Goal: Task Accomplishment & Management: Use online tool/utility

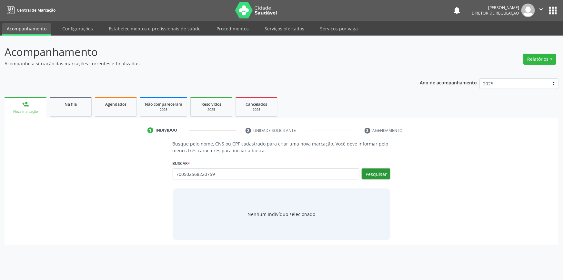
type input "700502568220759"
click at [385, 174] on button "Pesquisar" at bounding box center [376, 173] width 29 height 11
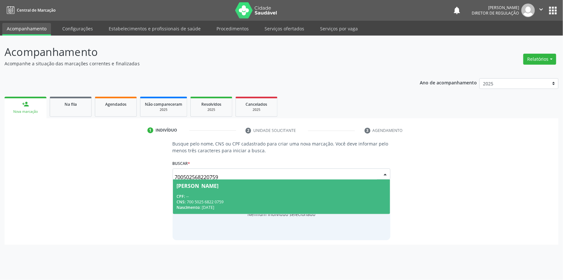
click at [214, 188] on span "Joao Victor Laranjeira Gomes CPF: -- CNS: 700 5025 6822 0759 Nascimento: 13/09/…" at bounding box center [282, 196] width 218 height 35
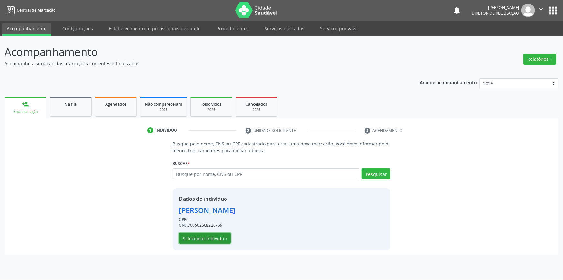
click at [210, 238] on button "Selecionar indivíduo" at bounding box center [205, 237] width 52 height 11
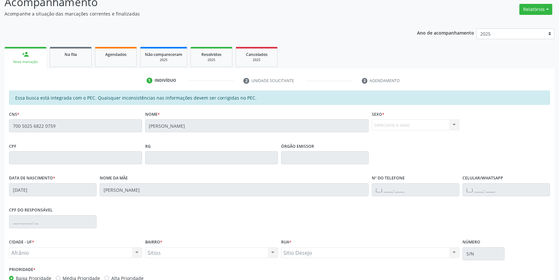
scroll to position [88, 0]
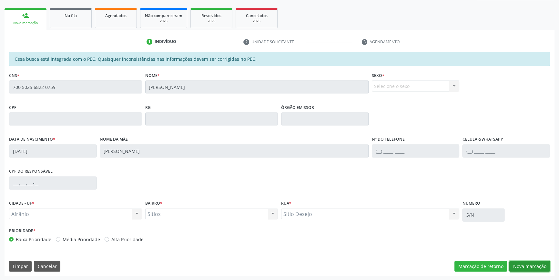
click at [524, 265] on button "Nova marcação" at bounding box center [530, 266] width 41 height 11
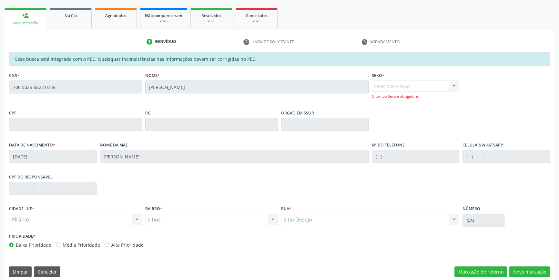
click at [419, 96] on div "O campo Sexo é obrigatório" at bounding box center [416, 96] width 88 height 5
click at [423, 86] on div "Selecione o sexo Masculino Feminino Nenhum resultado encontrado para: " " Não h…" at bounding box center [416, 89] width 88 height 18
click at [278, 77] on div "Nome * Joao Victor Laranjeira Gomes" at bounding box center [257, 81] width 224 height 23
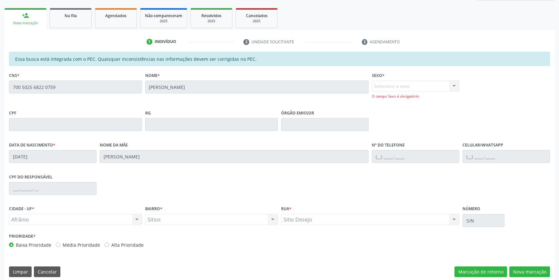
click at [410, 82] on div "Selecione o sexo Masculino Feminino Nenhum resultado encontrado para: " " Não h…" at bounding box center [416, 89] width 88 height 18
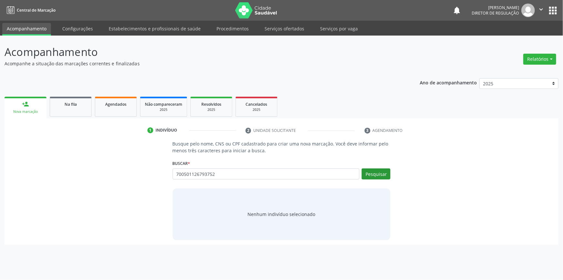
type input "700501126793752"
click at [376, 175] on button "Pesquisar" at bounding box center [376, 173] width 29 height 11
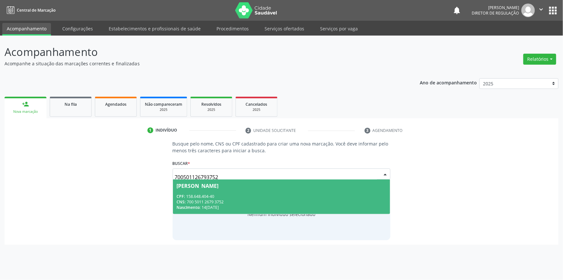
click at [256, 190] on span "[PERSON_NAME] CPF: 158.648.404-40 CNS: 700 5011 2679 3752 Nascimento: [DATE]" at bounding box center [282, 196] width 218 height 35
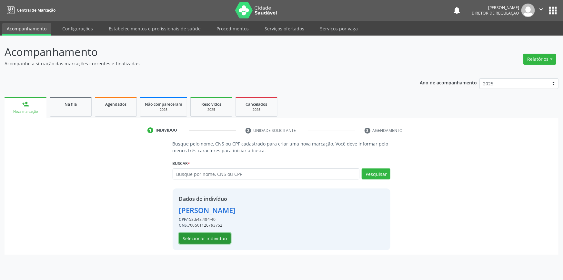
click at [221, 241] on button "Selecionar indivíduo" at bounding box center [205, 237] width 52 height 11
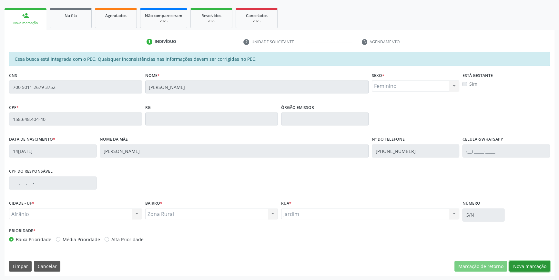
click at [529, 266] on button "Nova marcação" at bounding box center [530, 266] width 41 height 11
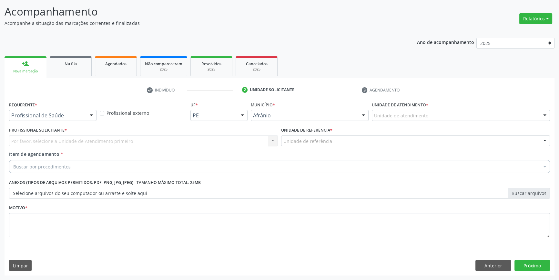
scroll to position [40, 0]
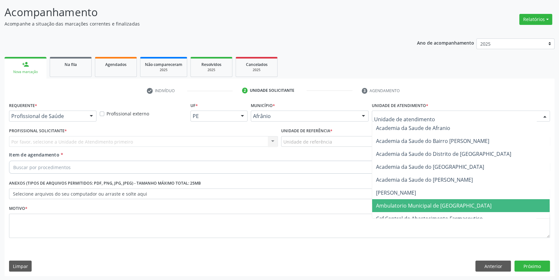
click at [436, 208] on span "Ambulatorio Municipal de [GEOGRAPHIC_DATA]" at bounding box center [434, 205] width 116 height 7
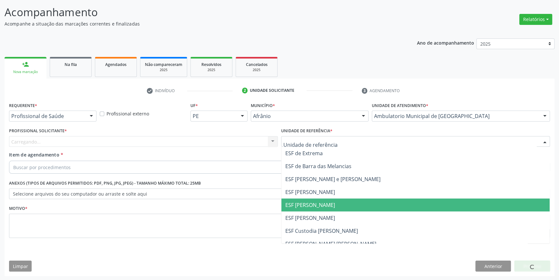
click at [308, 201] on span "ESF [PERSON_NAME]" at bounding box center [310, 204] width 50 height 7
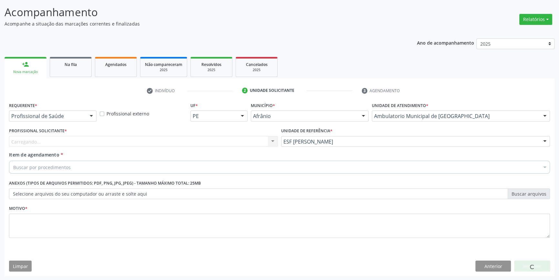
click at [207, 141] on div "Carregando... Nenhum resultado encontrado para: " " Não há nenhuma opção para s…" at bounding box center [143, 141] width 269 height 11
click at [201, 141] on div "Carregando... Nenhum resultado encontrado para: " " Não há nenhuma opção para s…" at bounding box center [143, 141] width 269 height 11
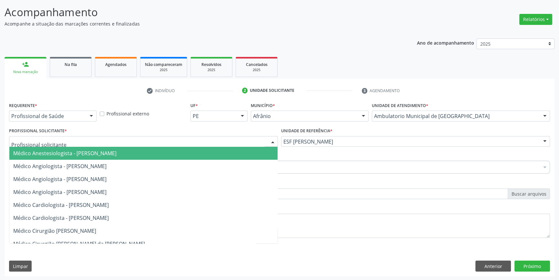
click at [200, 141] on div at bounding box center [143, 141] width 269 height 11
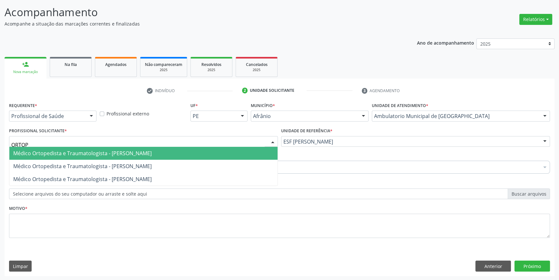
type input "ORTOPE"
click at [152, 153] on span "Médico Ortopedista e Traumatologista - [PERSON_NAME]" at bounding box center [82, 152] width 139 height 7
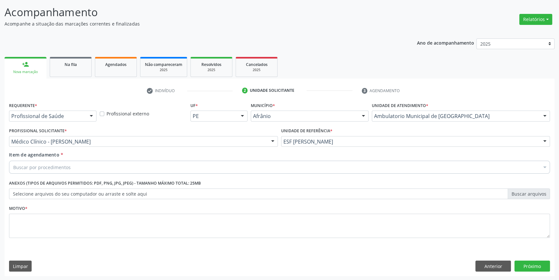
click at [119, 170] on div "Buscar por procedimentos" at bounding box center [279, 166] width 541 height 13
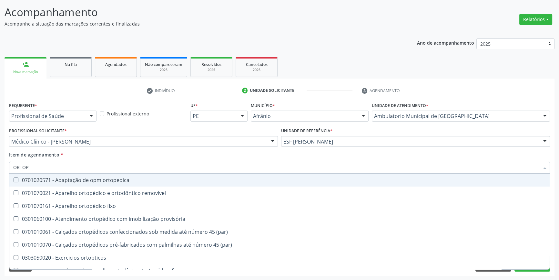
type input "ORTOPE"
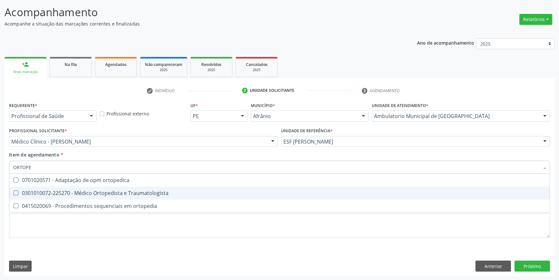
click at [119, 191] on div "0301010072-225270 - Médico Ortopedista e Traumatologista" at bounding box center [279, 192] width 533 height 5
checkbox Traumatologista "true"
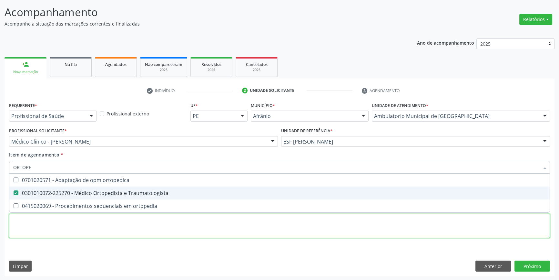
click at [94, 227] on div "Requerente * Profissional de Saúde Profissional de Saúde Paciente Nenhum result…" at bounding box center [279, 173] width 541 height 146
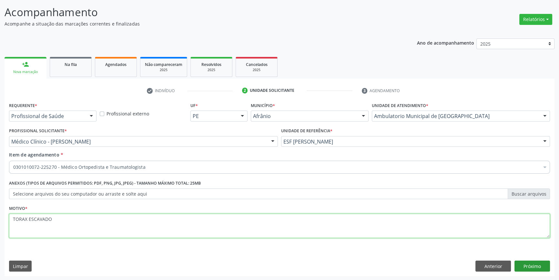
type textarea "TORAX ESCAVADO"
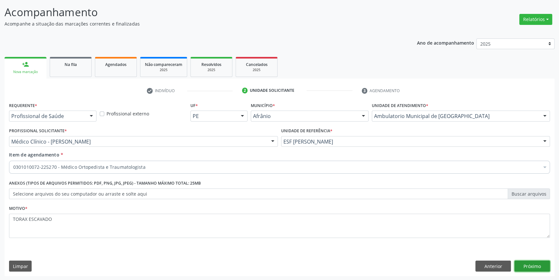
click at [529, 266] on button "Próximo" at bounding box center [533, 265] width 36 height 11
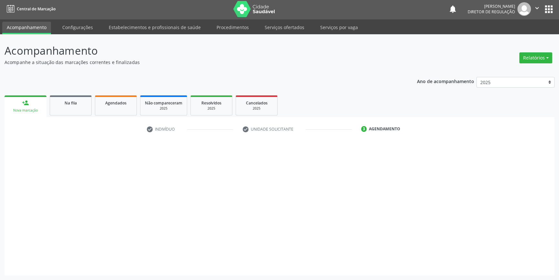
scroll to position [1, 0]
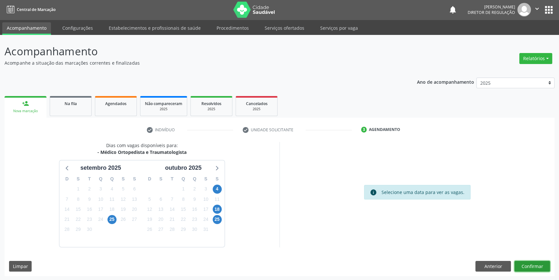
click at [530, 268] on button "Confirmar" at bounding box center [533, 266] width 36 height 11
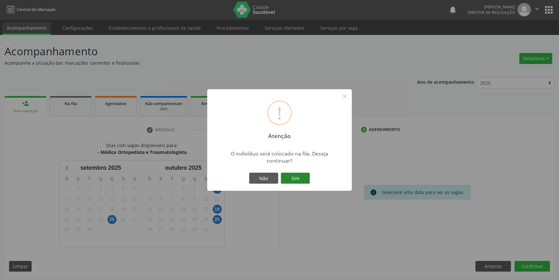
click at [295, 177] on button "Sim" at bounding box center [295, 177] width 29 height 11
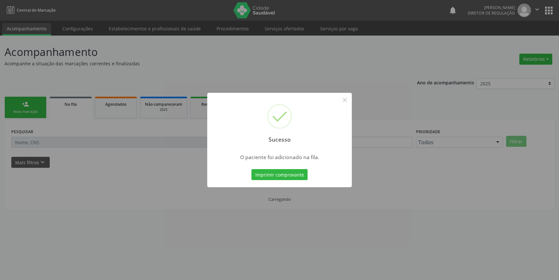
scroll to position [0, 0]
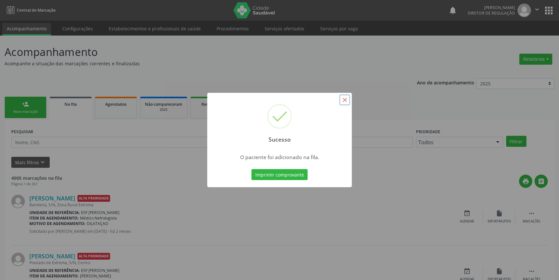
click at [345, 104] on button "×" at bounding box center [344, 99] width 11 height 11
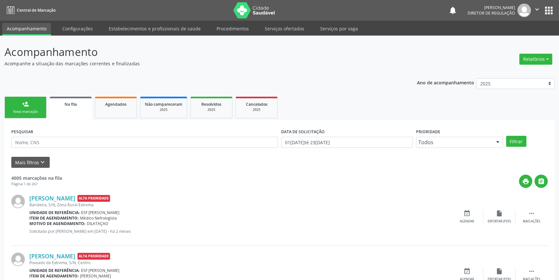
click at [23, 106] on div "person_add" at bounding box center [25, 103] width 7 height 7
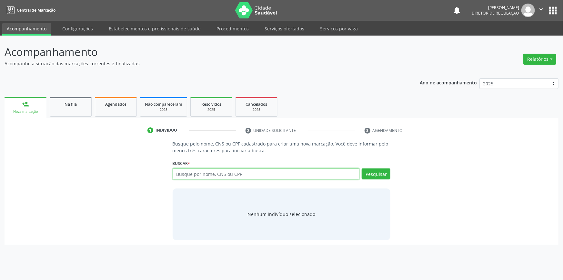
click at [197, 176] on input "text" at bounding box center [266, 173] width 187 height 11
type input "707008821653937"
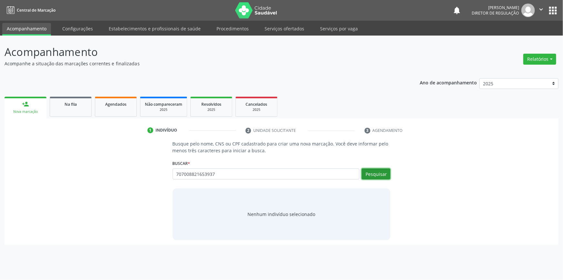
click at [387, 174] on button "Pesquisar" at bounding box center [376, 173] width 29 height 11
type input "707008821653937"
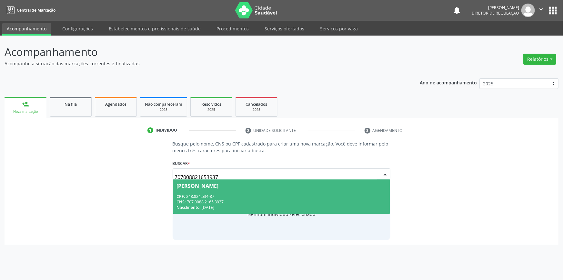
click at [248, 201] on div "CNS: 707 0088 2165 3937" at bounding box center [282, 201] width 210 height 5
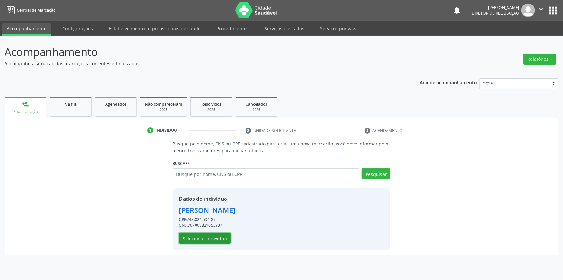
click at [219, 239] on button "Selecionar indivíduo" at bounding box center [205, 237] width 52 height 11
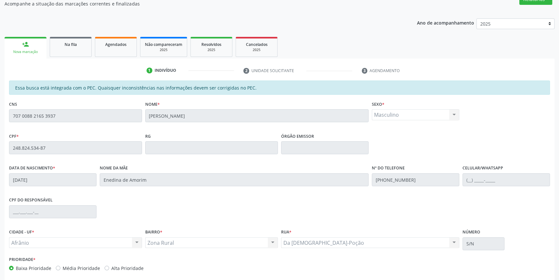
scroll to position [88, 0]
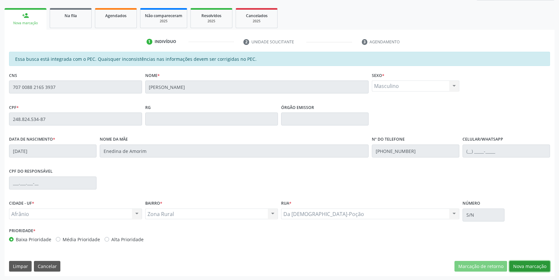
click at [525, 267] on button "Nova marcação" at bounding box center [530, 266] width 41 height 11
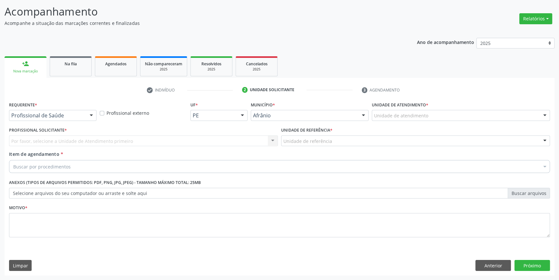
scroll to position [40, 0]
click at [438, 127] on div "Unidade de referência * Unidade de referência ESF de Extrema ESF de Barra das M…" at bounding box center [415, 136] width 269 height 21
click at [430, 115] on div "Unidade de atendimento" at bounding box center [461, 115] width 178 height 11
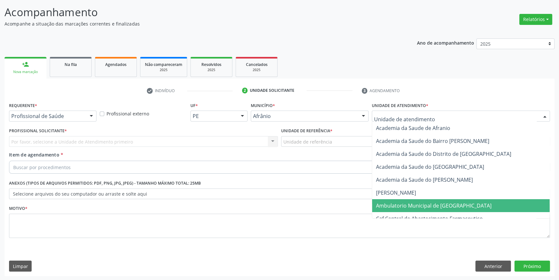
click at [418, 201] on span "Ambulatorio Municipal de [GEOGRAPHIC_DATA]" at bounding box center [461, 205] width 178 height 13
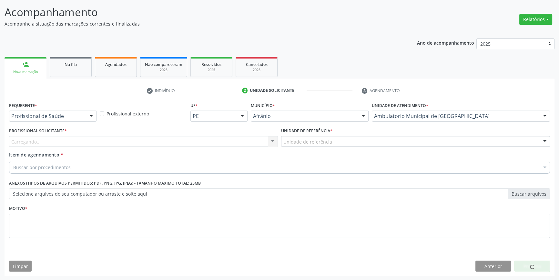
click at [355, 141] on div "Unidade de referência" at bounding box center [415, 141] width 269 height 11
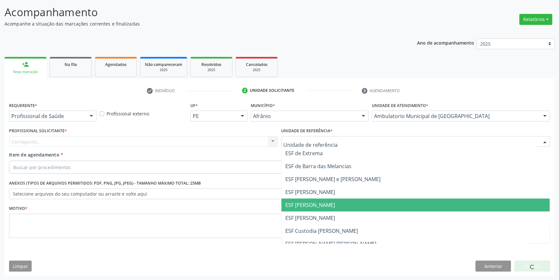
click at [323, 205] on span "ESF [PERSON_NAME]" at bounding box center [310, 204] width 50 height 7
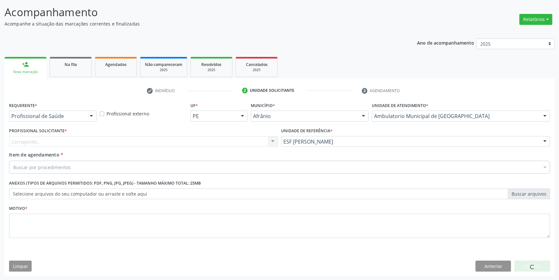
click at [182, 147] on div "Profissional Solicitante * [GEOGRAPHIC_DATA]... Nenhum resultado encontrado par…" at bounding box center [143, 138] width 272 height 25
click at [184, 145] on div "Profissional solicitante" at bounding box center [143, 141] width 269 height 11
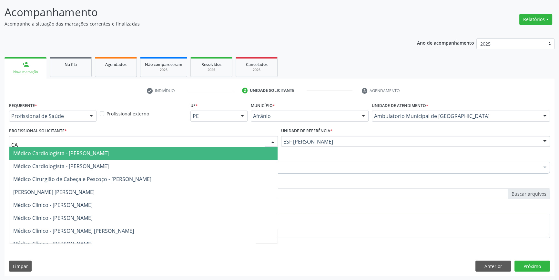
type input "C"
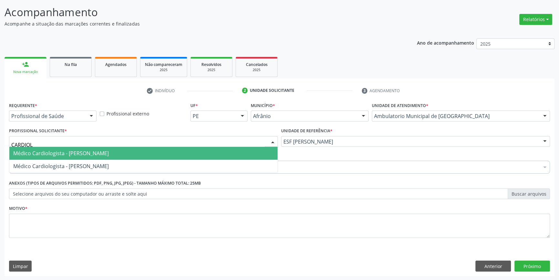
type input "CARDIOLO"
click at [109, 149] on span "Médico Cardiologista - [PERSON_NAME]" at bounding box center [61, 152] width 96 height 7
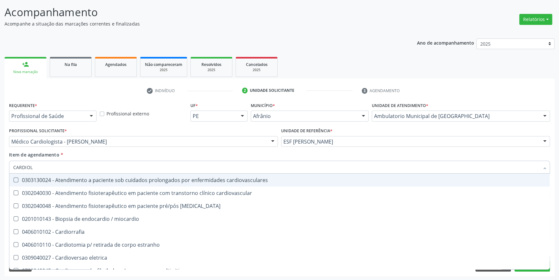
type input "CARDIOLO"
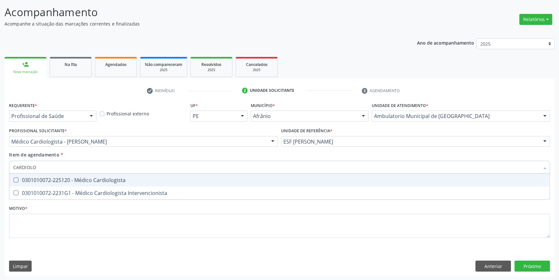
click at [70, 177] on div "0301010072-225120 - Médico Cardiologista" at bounding box center [279, 179] width 533 height 5
checkbox Cardiologista "true"
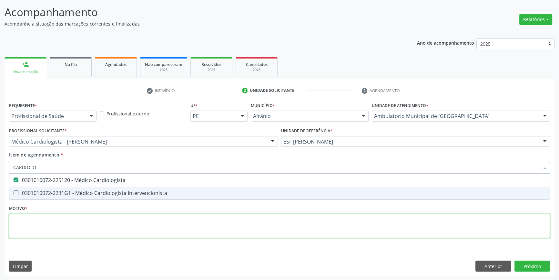
click at [53, 228] on div "Requerente * Profissional de Saúde Profissional de Saúde Paciente Nenhum result…" at bounding box center [279, 173] width 541 height 146
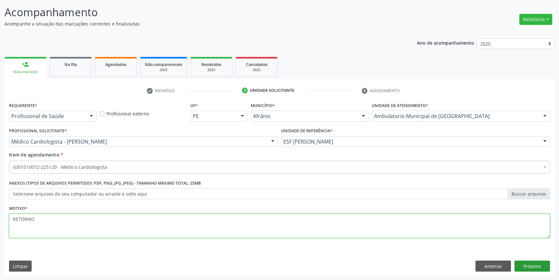
type textarea "RETORNO"
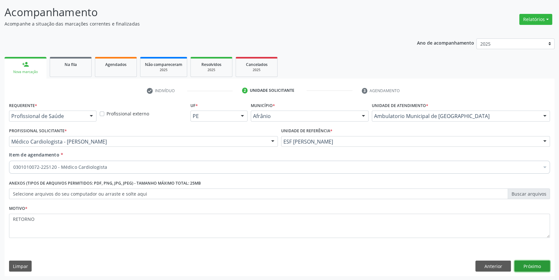
click at [536, 262] on button "Próximo" at bounding box center [533, 265] width 36 height 11
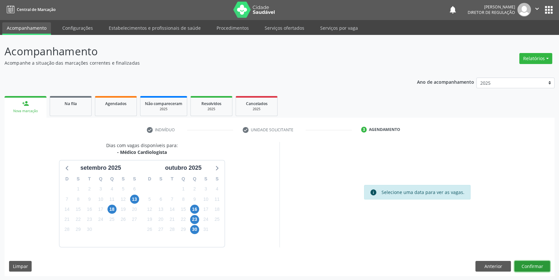
click at [533, 265] on button "Confirmar" at bounding box center [533, 266] width 36 height 11
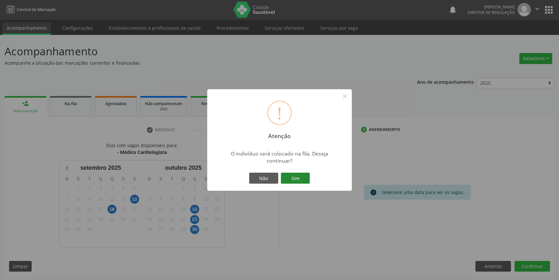
click at [292, 179] on button "Sim" at bounding box center [295, 177] width 29 height 11
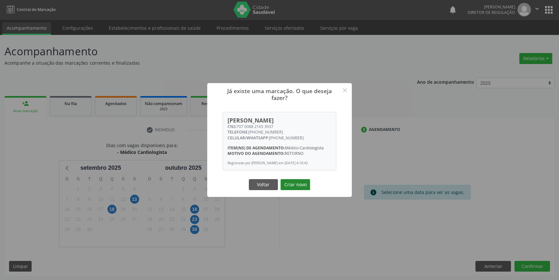
click at [296, 182] on button "Criar novo" at bounding box center [296, 184] width 30 height 11
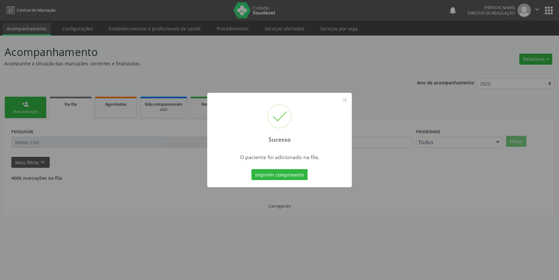
scroll to position [0, 0]
click at [343, 101] on button "×" at bounding box center [347, 99] width 11 height 11
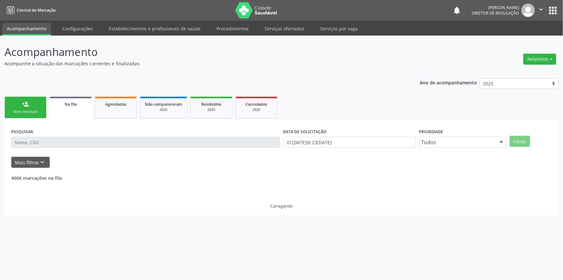
click at [41, 107] on link "person_add Nova marcação" at bounding box center [26, 108] width 42 height 22
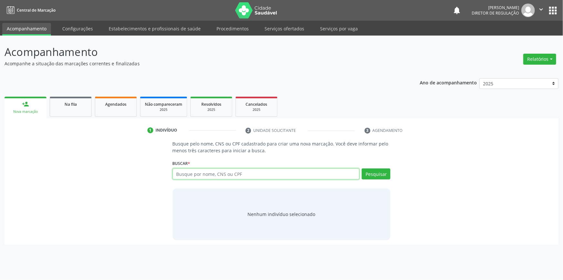
click at [195, 175] on input "text" at bounding box center [266, 173] width 187 height 11
type input "707008821653937"
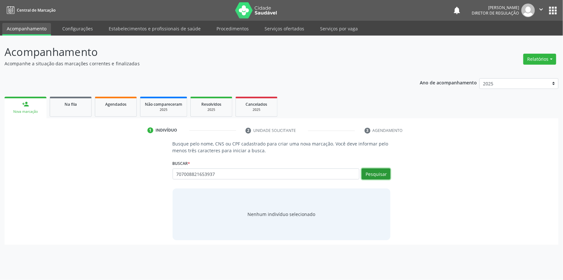
click at [380, 176] on button "Pesquisar" at bounding box center [376, 173] width 29 height 11
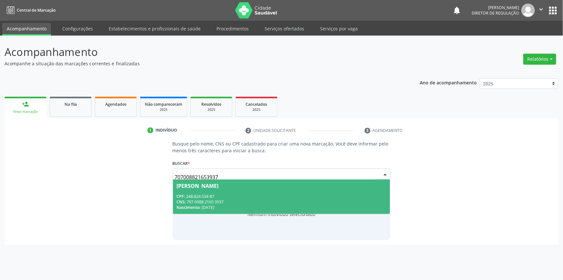
click at [292, 193] on div "CPF: 248.824.534-87" at bounding box center [282, 195] width 210 height 5
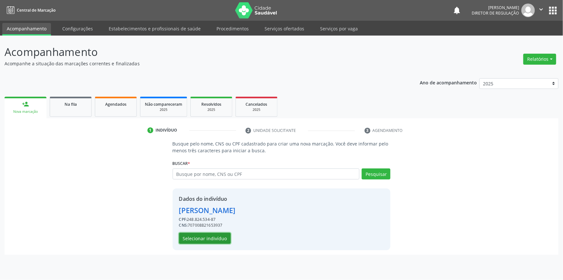
click at [184, 233] on button "Selecionar indivíduo" at bounding box center [205, 237] width 52 height 11
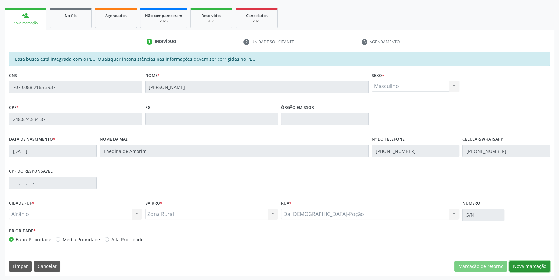
click at [522, 265] on button "Nova marcação" at bounding box center [530, 266] width 41 height 11
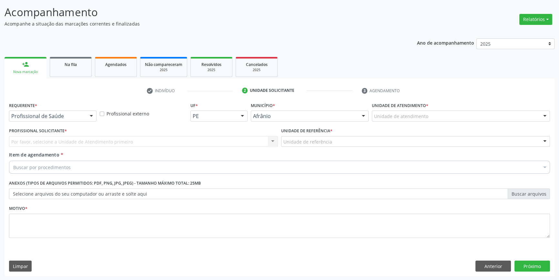
click at [431, 119] on div "Unidade de atendimento" at bounding box center [461, 115] width 178 height 11
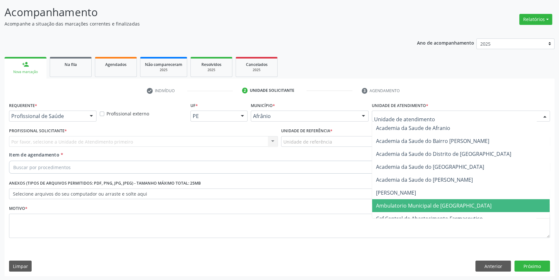
click at [420, 207] on span "Ambulatorio Municipal de [GEOGRAPHIC_DATA]" at bounding box center [434, 205] width 116 height 7
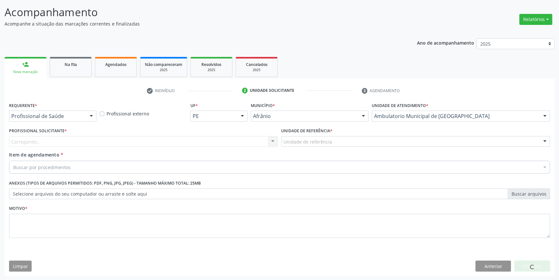
click at [354, 140] on div "Unidade de referência" at bounding box center [415, 141] width 269 height 11
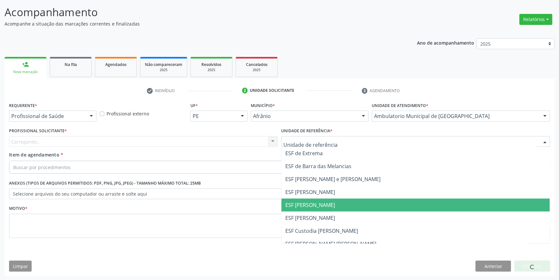
click at [328, 206] on span "ESF [PERSON_NAME]" at bounding box center [416, 204] width 268 height 13
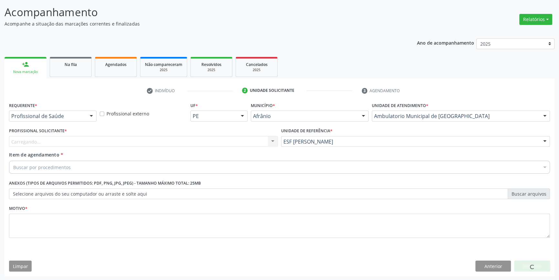
click at [232, 137] on div "Carregando... Nenhum resultado encontrado para: " " Não há nenhuma opção para s…" at bounding box center [143, 141] width 269 height 11
click at [227, 140] on div "Carregando... Nenhum resultado encontrado para: " " Não há nenhuma opção para s…" at bounding box center [143, 141] width 269 height 11
drag, startPoint x: 227, startPoint y: 140, endPoint x: 213, endPoint y: 141, distance: 14.3
click at [226, 140] on div "Carregando... Nenhum resultado encontrado para: " " Não há nenhuma opção para s…" at bounding box center [143, 141] width 269 height 11
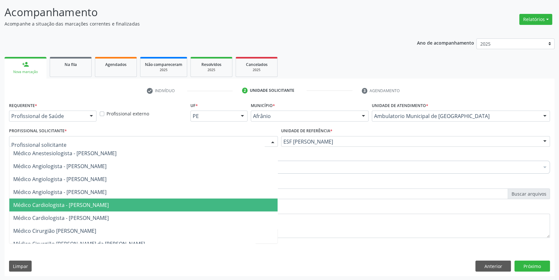
click at [85, 203] on span "Médico Cardiologista - [PERSON_NAME]" at bounding box center [61, 204] width 96 height 7
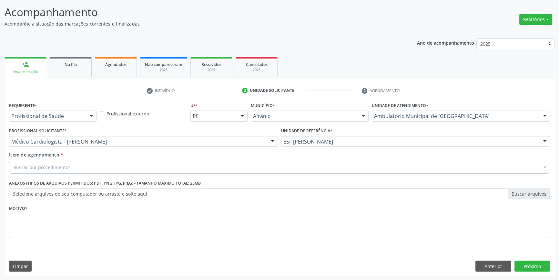
click at [74, 174] on div "Item de agendamento * Buscar por procedimentos Selecionar todos 0604320140 - Ab…" at bounding box center [279, 163] width 544 height 25
click at [73, 166] on div "Buscar por procedimentos" at bounding box center [279, 166] width 541 height 13
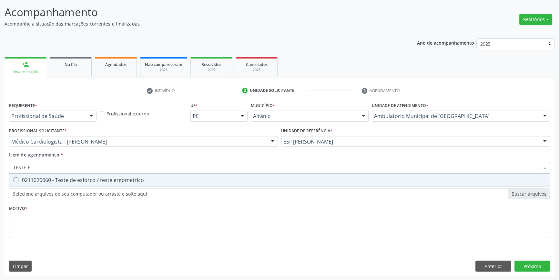
type input "TESTE ER"
click at [82, 177] on div "0211020060 - Teste de esforco / teste ergometrico" at bounding box center [279, 179] width 533 height 5
checkbox ergometrico "true"
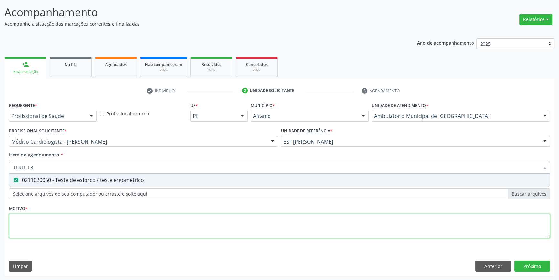
click at [63, 224] on div "Requerente * Profissional de Saúde Profissional de Saúde Paciente Nenhum result…" at bounding box center [279, 173] width 541 height 146
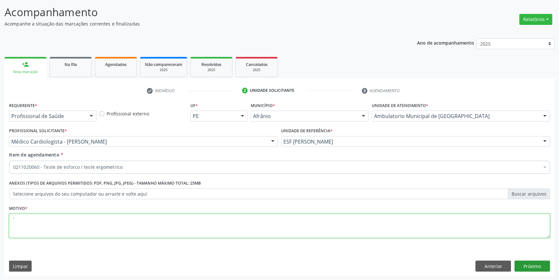
type textarea "'"
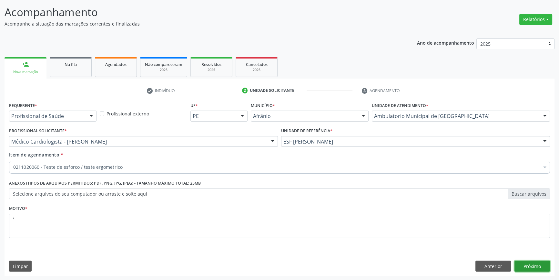
click at [526, 265] on button "Próximo" at bounding box center [533, 265] width 36 height 11
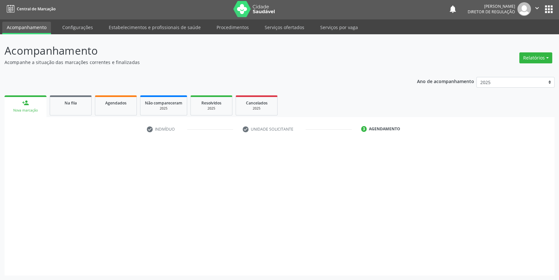
scroll to position [1, 0]
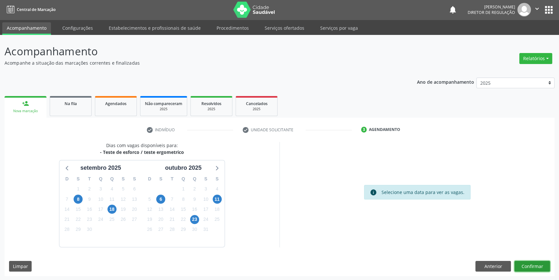
click at [534, 264] on button "Confirmar" at bounding box center [533, 266] width 36 height 11
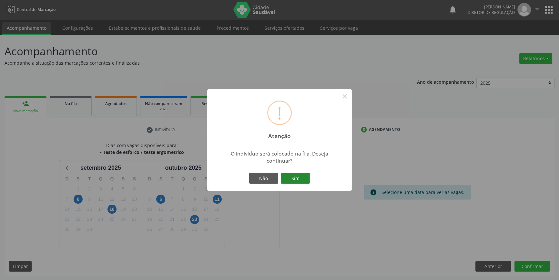
click at [294, 176] on button "Sim" at bounding box center [295, 177] width 29 height 11
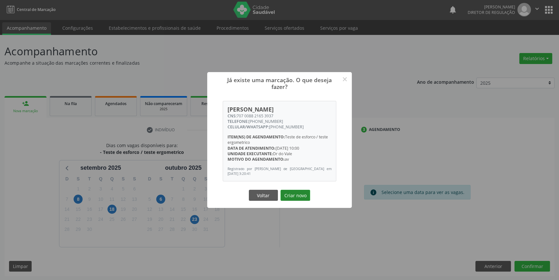
click at [294, 192] on button "Criar novo" at bounding box center [296, 195] width 30 height 11
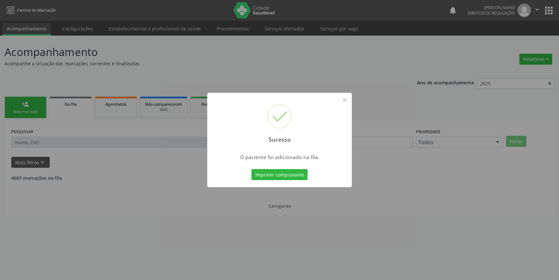
scroll to position [0, 0]
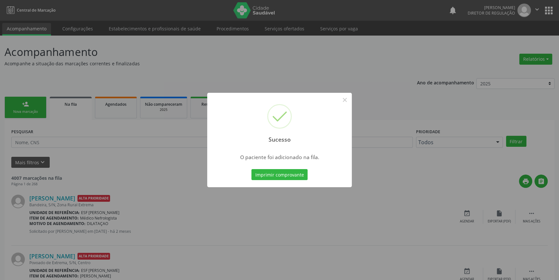
click at [347, 94] on div "Sucesso ×" at bounding box center [279, 121] width 145 height 56
click at [345, 99] on button "×" at bounding box center [344, 99] width 11 height 11
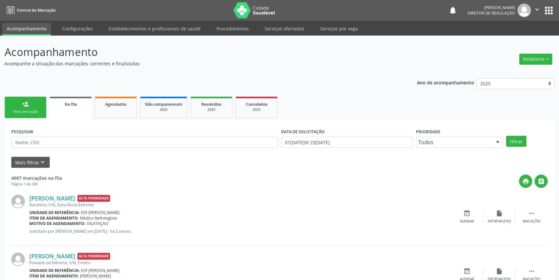
click at [25, 112] on div "Nova marcação" at bounding box center [25, 111] width 32 height 5
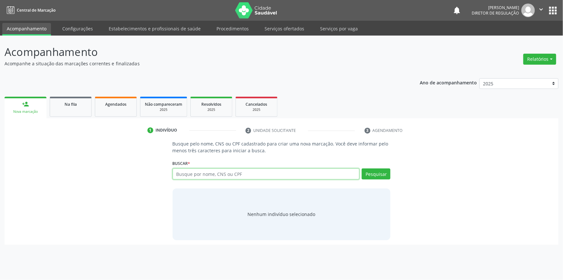
click at [179, 176] on input "text" at bounding box center [266, 173] width 187 height 11
type input "707008821653937"
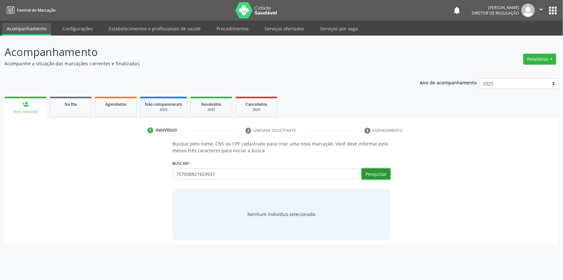
click at [381, 173] on button "Pesquisar" at bounding box center [376, 173] width 29 height 11
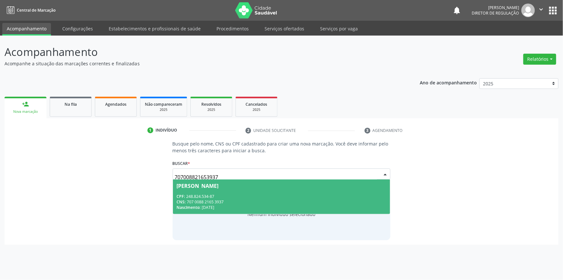
click at [264, 197] on div "CPF: 248.824.534-87" at bounding box center [282, 195] width 210 height 5
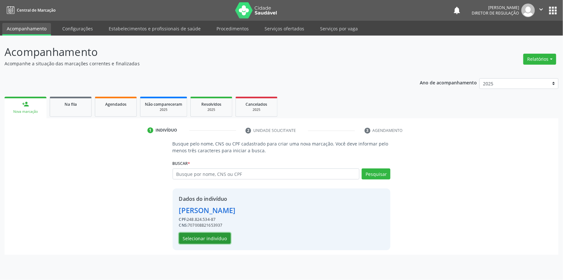
click at [219, 235] on button "Selecionar indivíduo" at bounding box center [205, 237] width 52 height 11
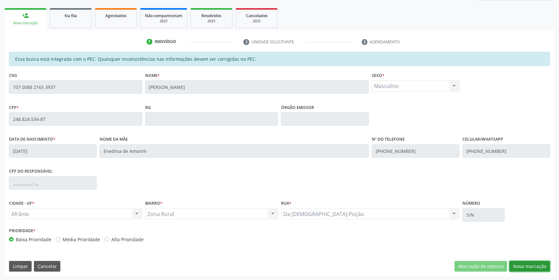
click at [542, 263] on button "Nova marcação" at bounding box center [530, 266] width 41 height 11
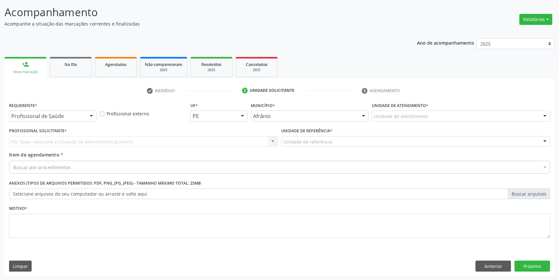
click at [420, 110] on label "Unidade de atendimento *" at bounding box center [400, 105] width 57 height 10
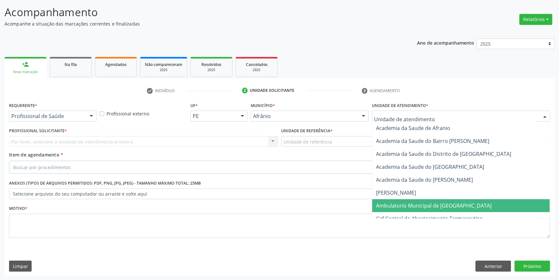
drag, startPoint x: 418, startPoint y: 207, endPoint x: 361, endPoint y: 173, distance: 66.0
click at [418, 207] on span "Ambulatorio Municipal de [GEOGRAPHIC_DATA]" at bounding box center [434, 205] width 116 height 7
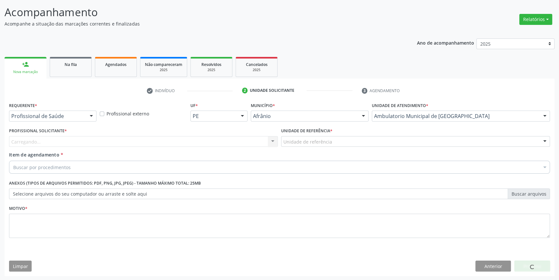
click at [326, 148] on div "Unidade de referência * Unidade de referência ESF de Extrema ESF de Barra das M…" at bounding box center [416, 138] width 272 height 25
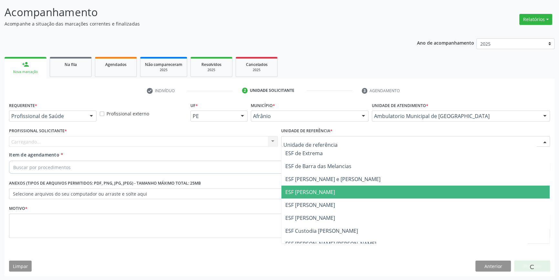
click at [316, 201] on span "ESF [PERSON_NAME]" at bounding box center [310, 204] width 50 height 7
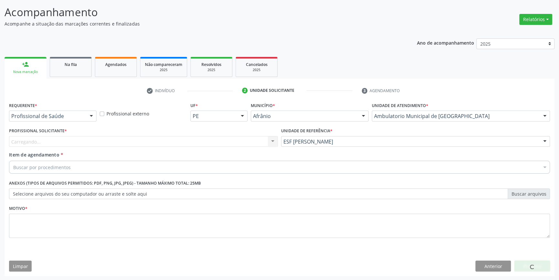
click at [209, 142] on div "Carregando..." at bounding box center [143, 141] width 269 height 11
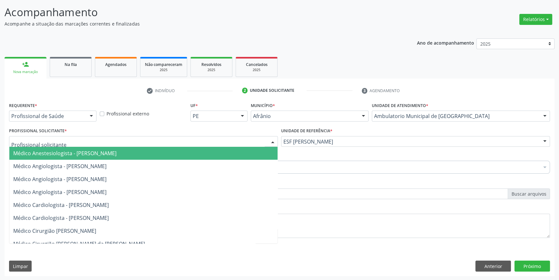
click at [209, 142] on input "text" at bounding box center [137, 144] width 253 height 13
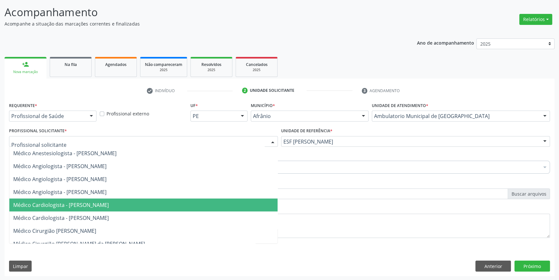
click at [121, 198] on span "Médico Cardiologista - [PERSON_NAME]" at bounding box center [143, 204] width 268 height 13
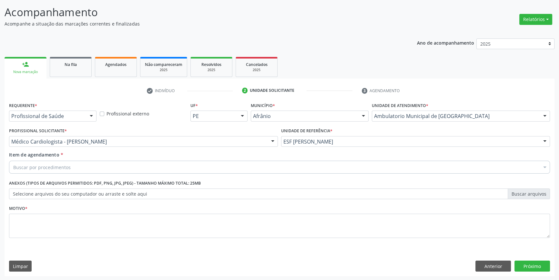
click at [95, 168] on div "Buscar por procedimentos" at bounding box center [279, 166] width 541 height 13
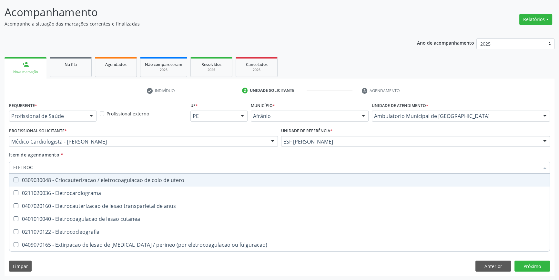
type input "ELETROCA"
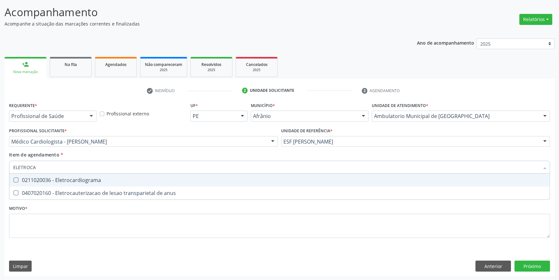
click at [101, 178] on div "0211020036 - Eletrocardiograma" at bounding box center [279, 179] width 533 height 5
checkbox Eletrocardiograma "true"
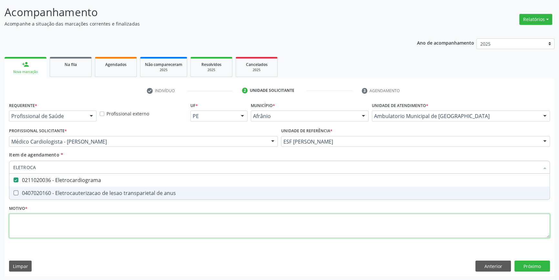
click at [77, 229] on div "Requerente * Profissional de Saúde Profissional de Saúde Paciente Nenhum result…" at bounding box center [279, 173] width 541 height 146
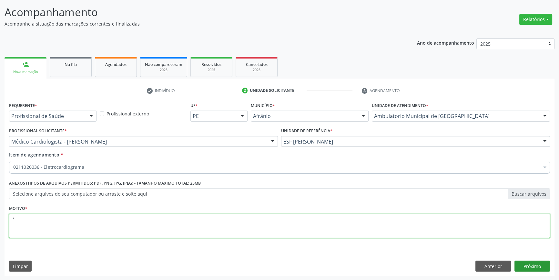
type textarea "'"
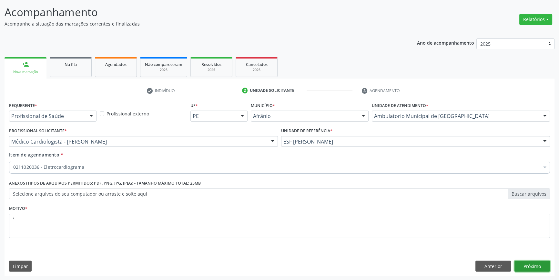
click at [534, 267] on button "Próximo" at bounding box center [533, 265] width 36 height 11
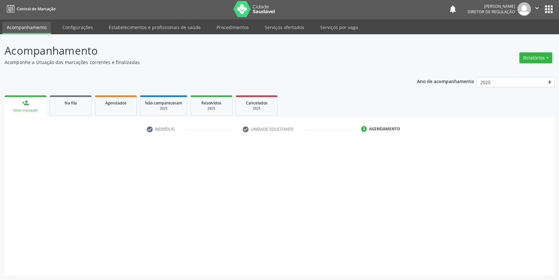
scroll to position [1, 0]
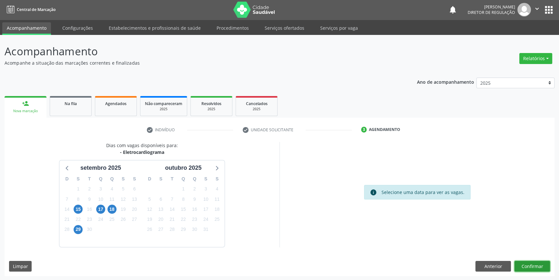
click at [541, 264] on button "Confirmar" at bounding box center [533, 266] width 36 height 11
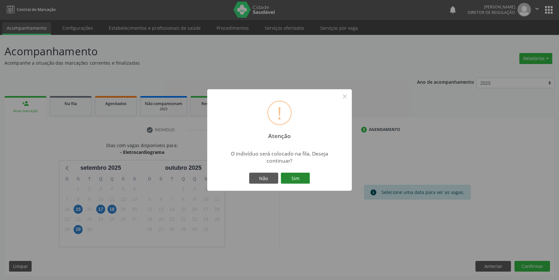
click at [297, 182] on button "Sim" at bounding box center [295, 177] width 29 height 11
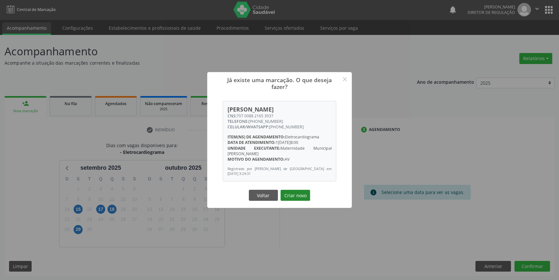
click at [297, 194] on button "Criar novo" at bounding box center [296, 195] width 30 height 11
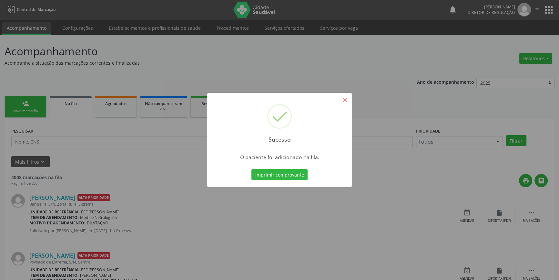
scroll to position [0, 0]
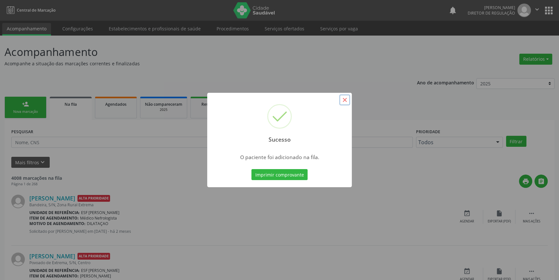
click at [347, 98] on button "×" at bounding box center [344, 99] width 11 height 11
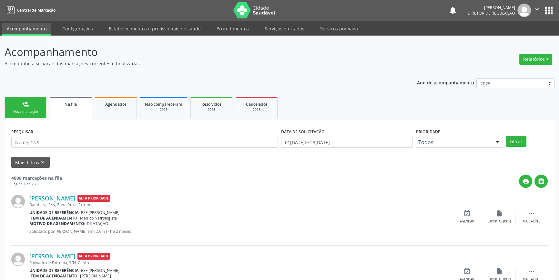
click at [20, 108] on link "person_add Nova marcação" at bounding box center [26, 108] width 42 height 22
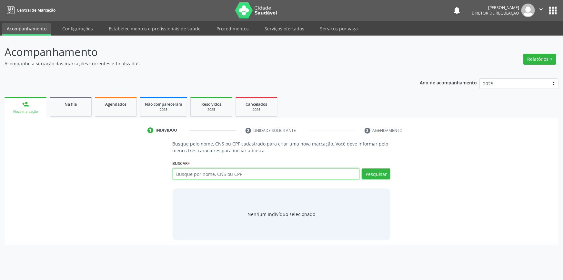
click at [232, 169] on input "text" at bounding box center [266, 173] width 187 height 11
type input "700409904586250"
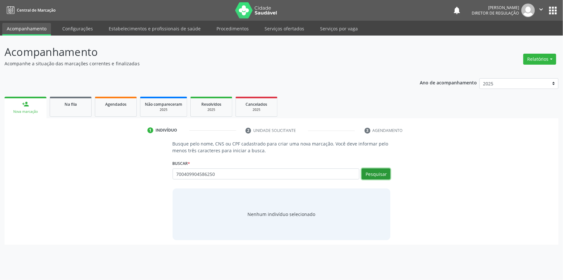
click at [381, 173] on button "Pesquisar" at bounding box center [376, 173] width 29 height 11
type input "700409904586250"
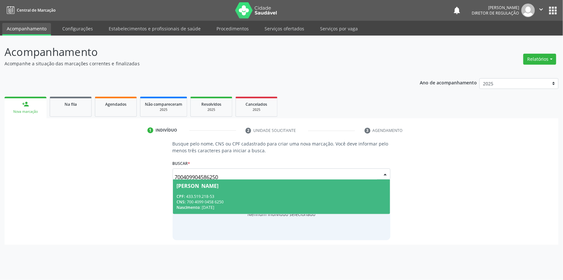
click at [277, 194] on div "CPF: 433.519.218-53" at bounding box center [282, 195] width 210 height 5
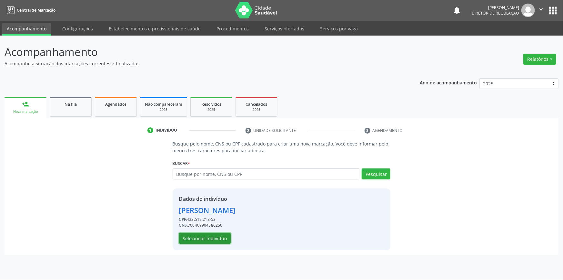
click at [207, 242] on button "Selecionar indivíduo" at bounding box center [205, 237] width 52 height 11
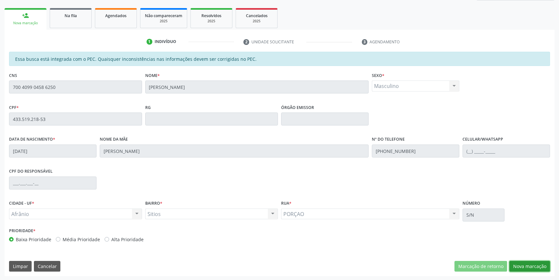
click at [530, 268] on button "Nova marcação" at bounding box center [530, 266] width 41 height 11
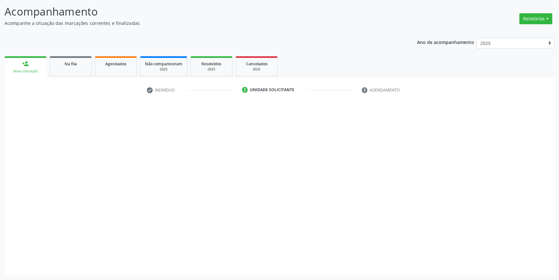
scroll to position [40, 0]
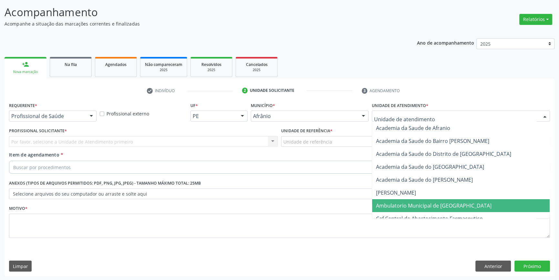
click at [406, 206] on span "Ambulatorio Municipal de [GEOGRAPHIC_DATA]" at bounding box center [434, 205] width 116 height 7
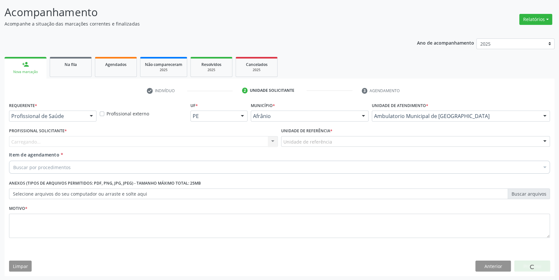
click at [333, 140] on div "Unidade de referência" at bounding box center [415, 141] width 269 height 11
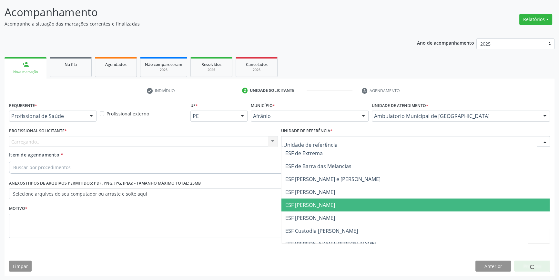
click at [318, 203] on span "ESF [PERSON_NAME]" at bounding box center [310, 204] width 50 height 7
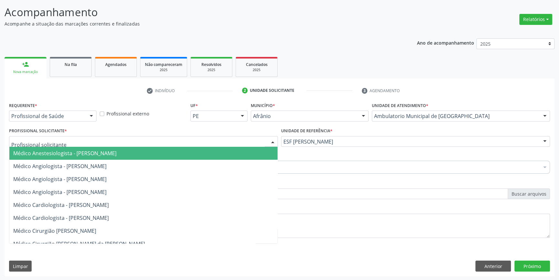
click at [210, 139] on div at bounding box center [143, 141] width 269 height 11
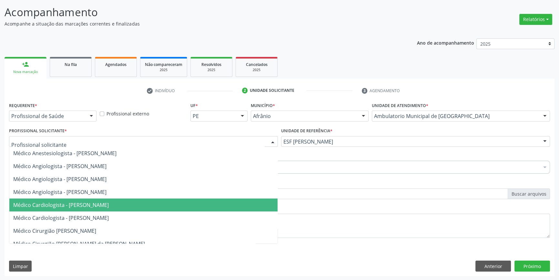
click at [121, 209] on span "Médico Cardiologista - [PERSON_NAME]" at bounding box center [143, 204] width 268 height 13
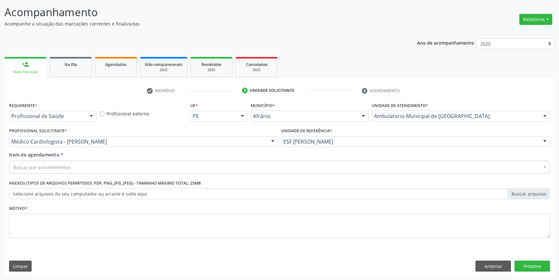
click at [87, 165] on div "Buscar por procedimentos" at bounding box center [279, 166] width 541 height 13
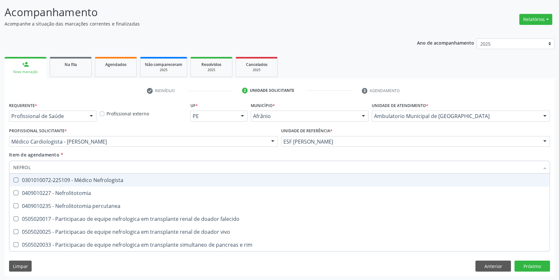
type input "NEFROLO"
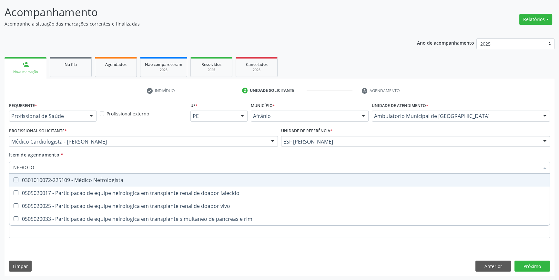
click at [94, 177] on div "0301010072-225109 - Médico Nefrologista" at bounding box center [279, 179] width 533 height 5
checkbox Nefrologista "true"
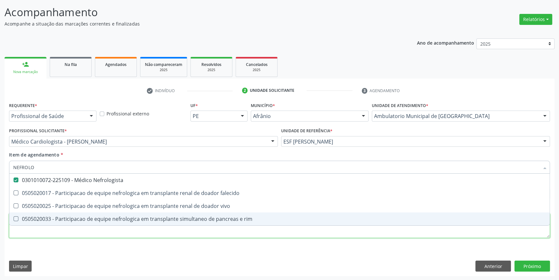
click at [91, 235] on div "Requerente * Profissional de Saúde Profissional de Saúde Paciente Nenhum result…" at bounding box center [279, 173] width 541 height 146
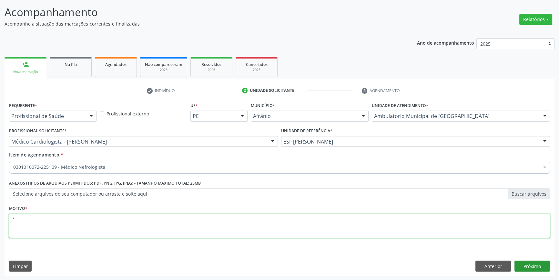
type textarea "'"
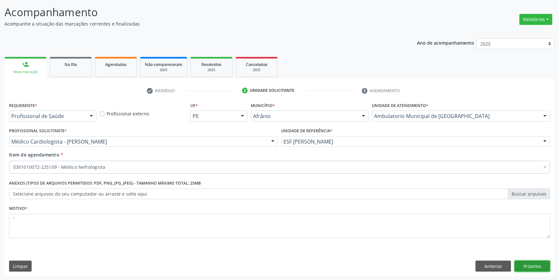
click at [539, 263] on button "Próximo" at bounding box center [533, 265] width 36 height 11
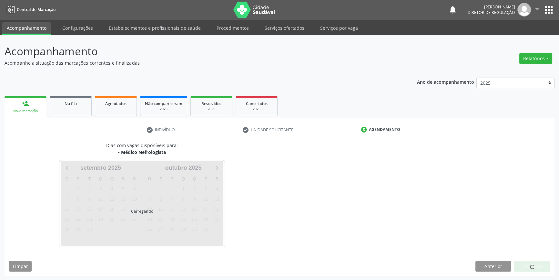
scroll to position [1, 0]
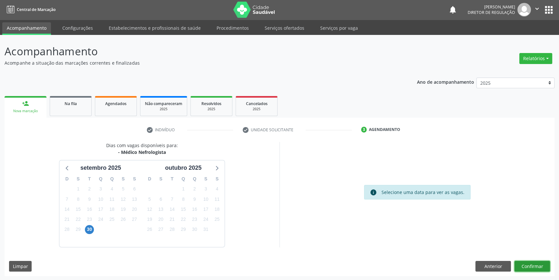
click at [536, 265] on button "Confirmar" at bounding box center [533, 266] width 36 height 11
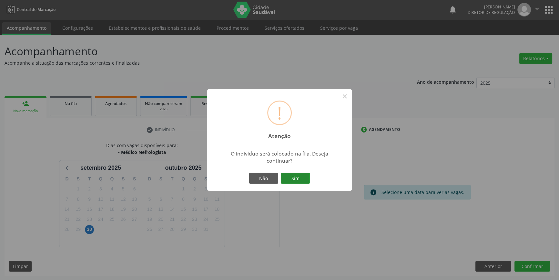
click at [288, 177] on button "Sim" at bounding box center [295, 177] width 29 height 11
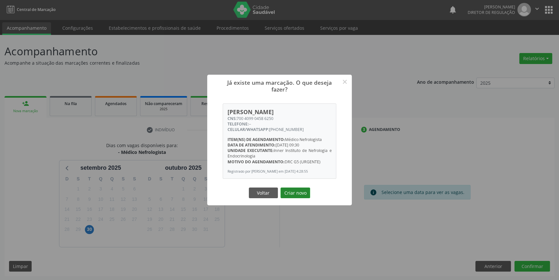
click at [299, 197] on button "Criar novo" at bounding box center [296, 192] width 30 height 11
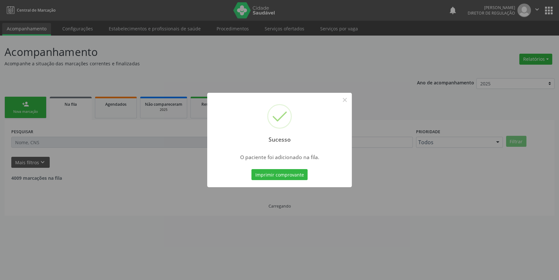
scroll to position [0, 0]
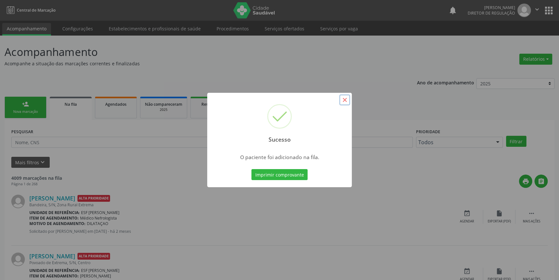
click at [346, 100] on button "×" at bounding box center [344, 99] width 11 height 11
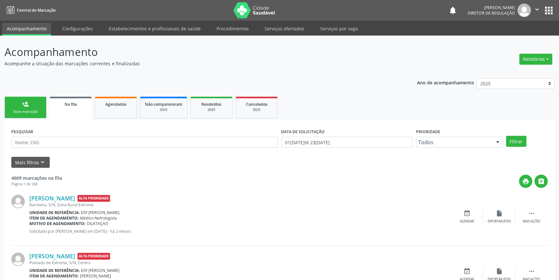
click at [34, 108] on link "person_add Nova marcação" at bounding box center [26, 108] width 42 height 22
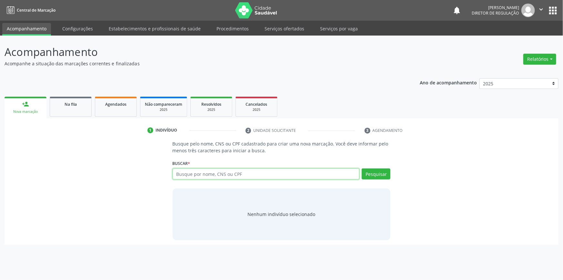
click at [216, 175] on input "text" at bounding box center [266, 173] width 187 height 11
type input "700409904586250"
type input "[PERSON_NAME]"
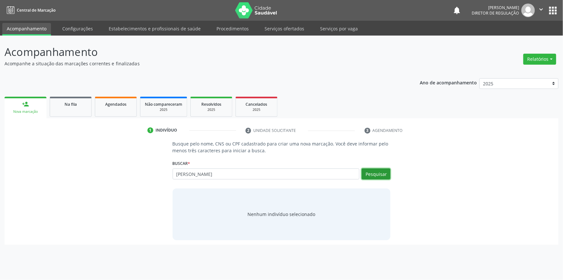
click at [376, 174] on button "Pesquisar" at bounding box center [376, 173] width 29 height 11
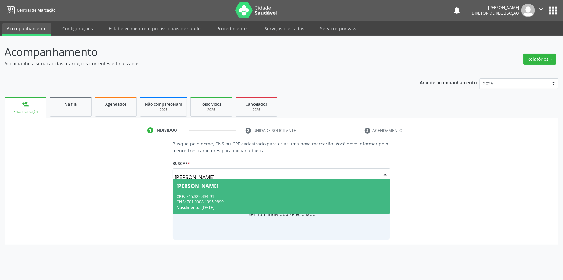
click at [219, 193] on div "CPF: 745.322.434-91" at bounding box center [282, 195] width 210 height 5
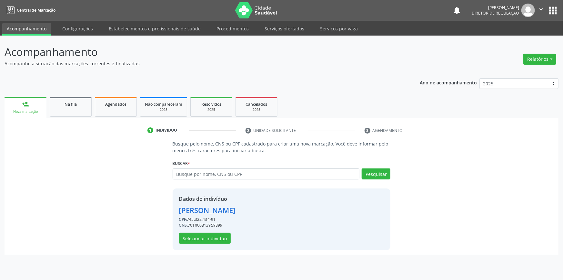
drag, startPoint x: 224, startPoint y: 225, endPoint x: 189, endPoint y: 224, distance: 35.2
click at [189, 224] on div "CNS: 701000813959899" at bounding box center [207, 225] width 57 height 6
copy div "701000813959899"
click at [70, 103] on span "Na fila" at bounding box center [71, 103] width 12 height 5
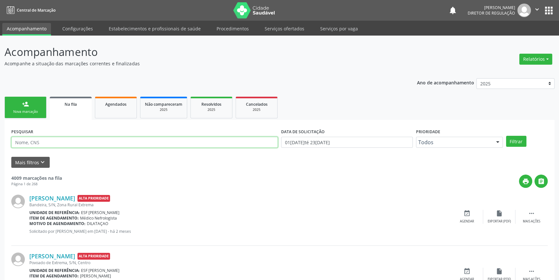
click at [133, 145] on input "text" at bounding box center [144, 142] width 267 height 11
paste input "701000813959899"
click at [505, 141] on div "Filtrar" at bounding box center [527, 141] width 45 height 11
click at [509, 141] on button "Filtrar" at bounding box center [516, 141] width 20 height 11
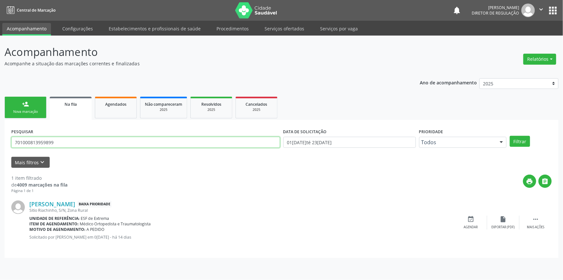
drag, startPoint x: 67, startPoint y: 139, endPoint x: 0, endPoint y: 139, distance: 66.5
click at [0, 140] on div "Acompanhamento Acompanhe a situação das marcações correntes e finalizadas Relat…" at bounding box center [281, 158] width 563 height 244
paste input "0008 1395"
type input "701 0008 1395 9899"
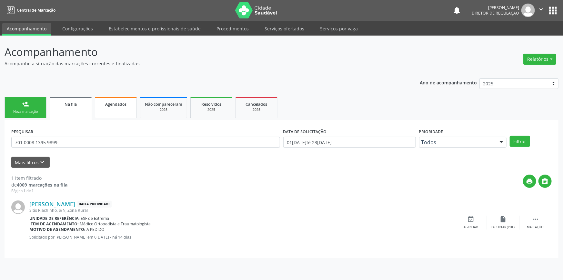
click at [103, 103] on div "Agendados" at bounding box center [116, 103] width 32 height 7
select select "8"
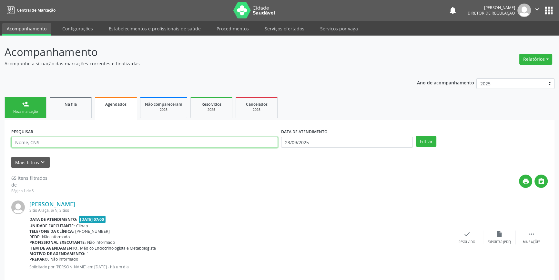
click at [65, 142] on input "text" at bounding box center [144, 142] width 267 height 11
paste input "701 0008 1395 9899"
type input "701 0008 1395 9899"
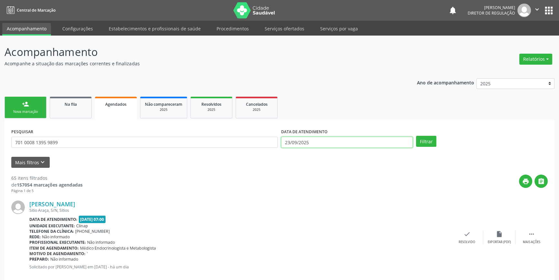
click at [319, 142] on input "23/09/2025" at bounding box center [347, 142] width 132 height 11
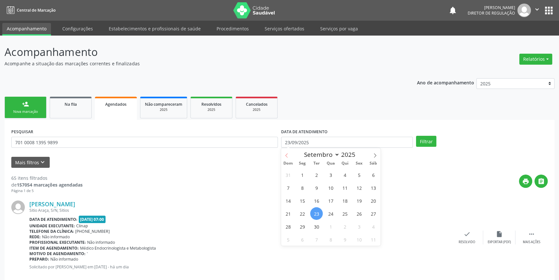
click at [287, 155] on icon at bounding box center [286, 155] width 5 height 5
select select "4"
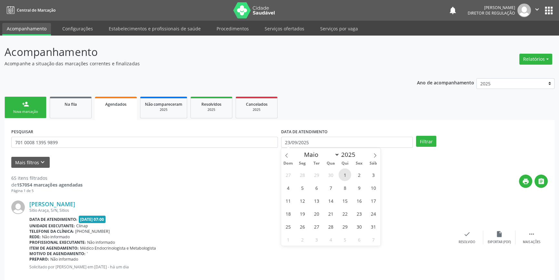
click at [348, 175] on span "1" at bounding box center [345, 174] width 13 height 13
type input "01[DATE]"
click at [375, 154] on icon at bounding box center [375, 155] width 2 height 4
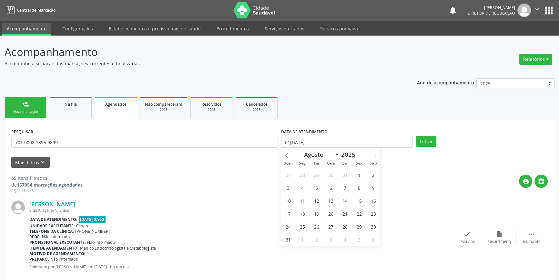
click at [375, 154] on icon at bounding box center [375, 155] width 2 height 4
select select "8"
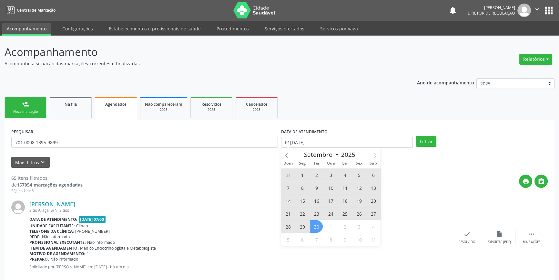
click at [313, 228] on span "30" at bounding box center [316, 226] width 13 height 13
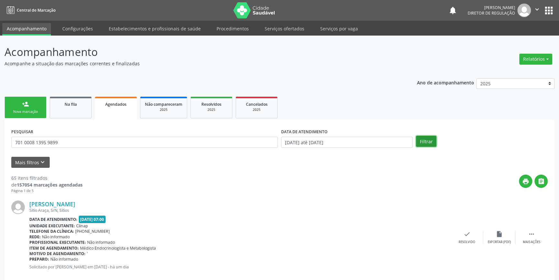
click at [421, 136] on button "Filtrar" at bounding box center [426, 141] width 20 height 11
click at [291, 23] on link "Serviços ofertados" at bounding box center [284, 28] width 49 height 11
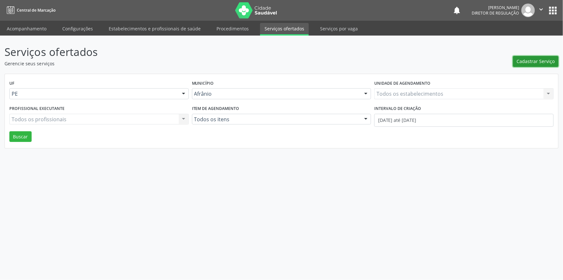
click at [531, 58] on span "Cadastrar Serviço" at bounding box center [536, 61] width 38 height 7
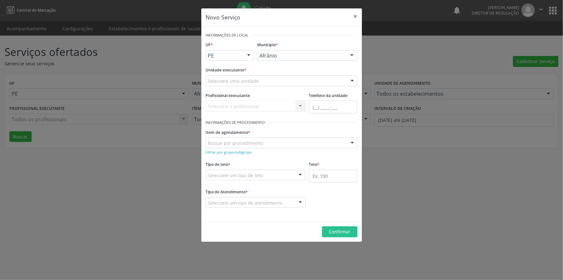
click at [277, 81] on div "Selecione uma unidade" at bounding box center [282, 80] width 152 height 11
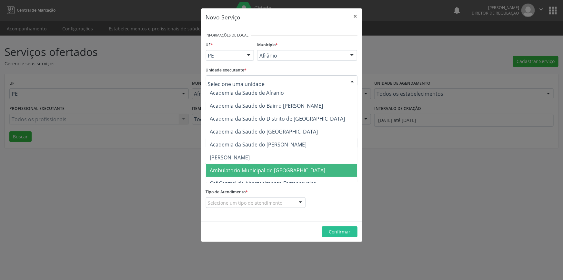
click at [262, 167] on span "Ambulatorio Municipal de [GEOGRAPHIC_DATA]" at bounding box center [268, 170] width 116 height 7
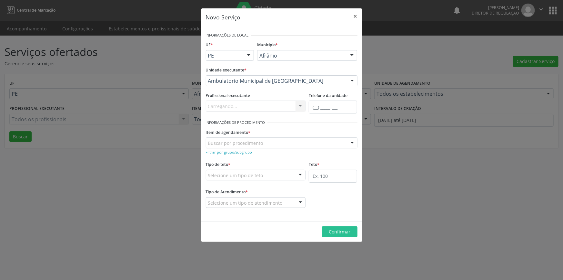
click at [265, 146] on div "Buscar por procedimento" at bounding box center [282, 142] width 152 height 11
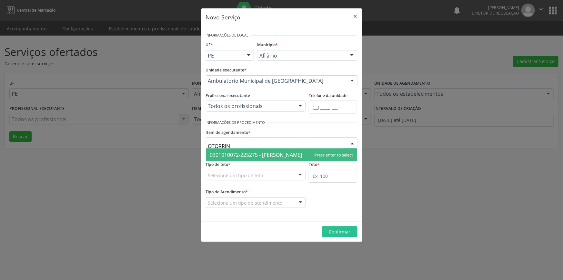
type input "OTORRINO"
click at [267, 148] on span "0301010072-225275 - [PERSON_NAME]" at bounding box center [281, 154] width 151 height 13
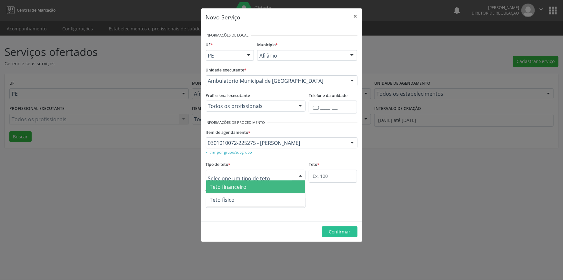
click at [268, 171] on div at bounding box center [256, 175] width 100 height 11
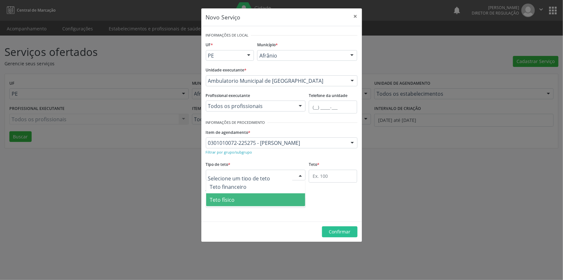
click at [246, 199] on span "Teto físico" at bounding box center [255, 199] width 99 height 13
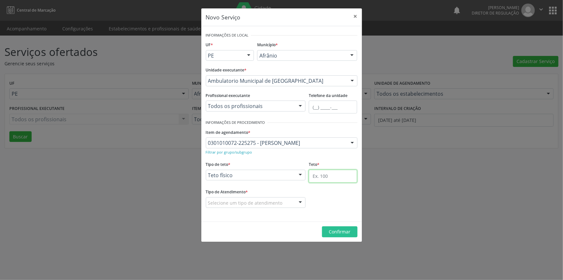
click at [319, 181] on input "text" at bounding box center [333, 176] width 48 height 13
type input "3"
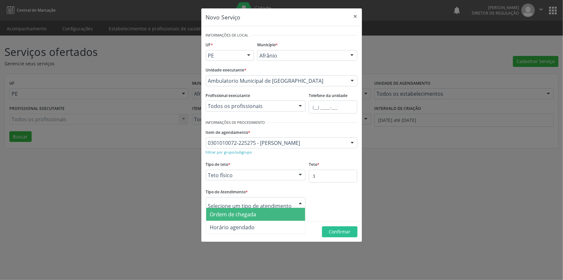
click at [263, 211] on span "Ordem de chegada" at bounding box center [255, 214] width 99 height 13
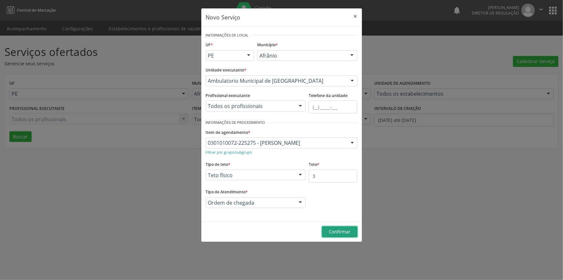
click at [350, 231] on span "Confirmar" at bounding box center [340, 231] width 22 height 6
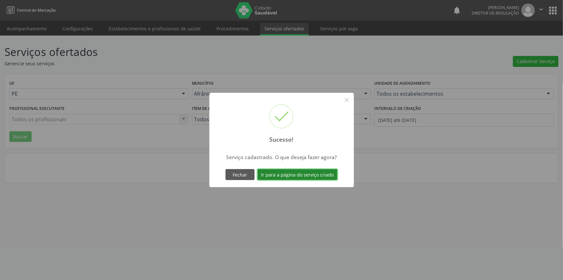
click at [320, 176] on button "Ir para a página do serviço criado" at bounding box center [298, 174] width 80 height 11
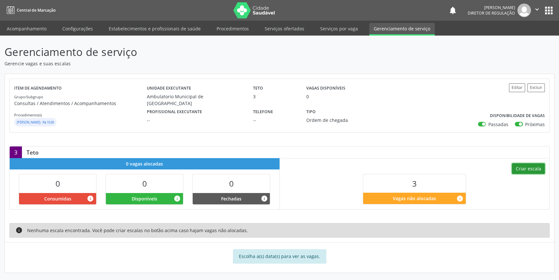
click at [532, 166] on button "Criar escala" at bounding box center [528, 168] width 33 height 11
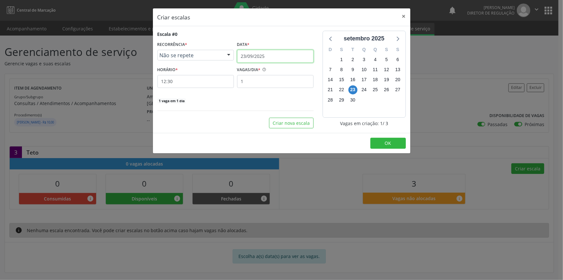
click at [274, 59] on input "23/09/2025" at bounding box center [275, 56] width 77 height 13
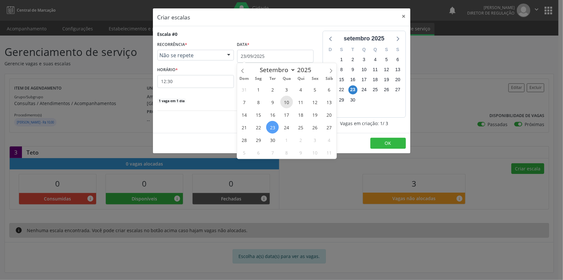
click at [289, 101] on span "10" at bounding box center [287, 102] width 13 height 13
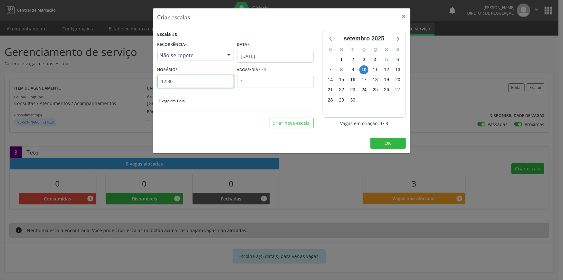
click at [204, 80] on input "12:30" at bounding box center [196, 81] width 77 height 13
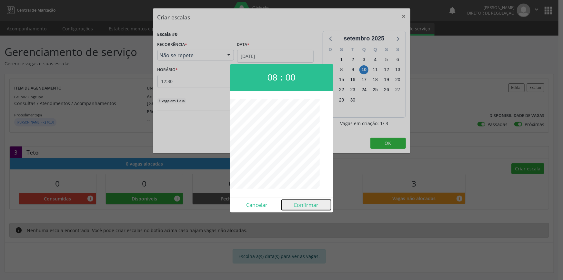
drag, startPoint x: 310, startPoint y: 207, endPoint x: 264, endPoint y: 124, distance: 94.7
click at [310, 207] on button "Confirmar" at bounding box center [306, 205] width 49 height 10
type input "08:00"
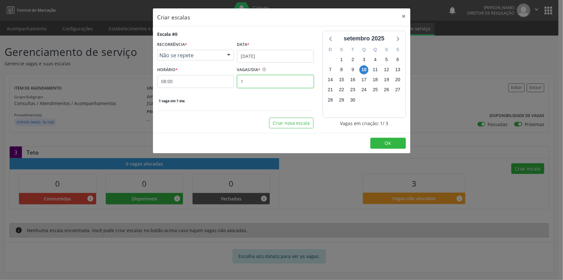
drag, startPoint x: 261, startPoint y: 82, endPoint x: 163, endPoint y: 70, distance: 98.6
click at [164, 72] on div "HORÁRIO * 08:00 VAGAS/DIA * 1" at bounding box center [236, 76] width 160 height 23
type input "3"
click at [386, 142] on span "OK" at bounding box center [388, 143] width 6 height 6
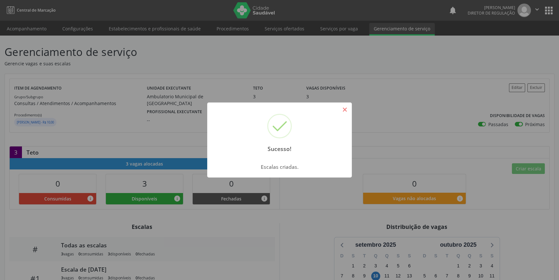
click at [344, 108] on button "×" at bounding box center [344, 109] width 11 height 11
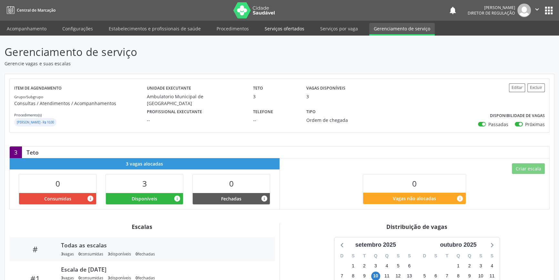
click at [281, 29] on link "Serviços ofertados" at bounding box center [284, 28] width 49 height 11
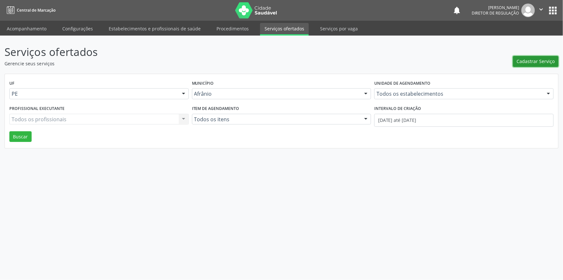
click at [535, 59] on span "Cadastrar Serviço" at bounding box center [536, 61] width 38 height 7
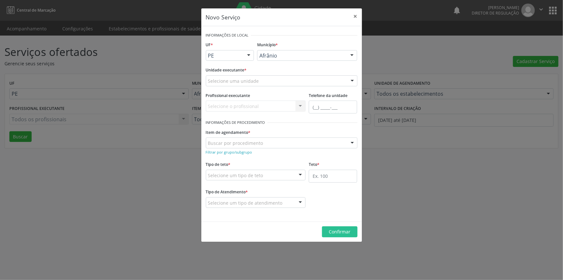
click at [276, 86] on div "Unidade executante * Selecione uma unidade Academia da Saude de Afranio Academi…" at bounding box center [281, 77] width 155 height 25
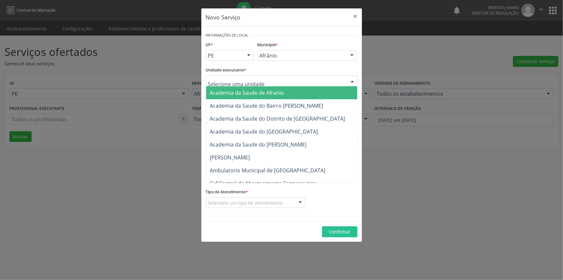
click at [269, 79] on div at bounding box center [282, 80] width 152 height 11
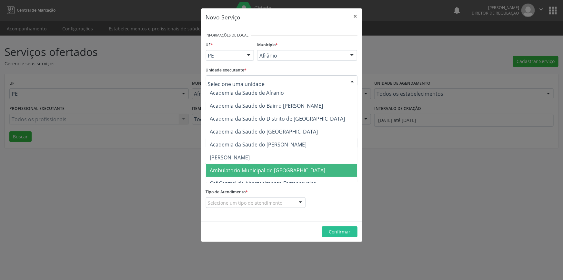
click at [264, 170] on span "Ambulatorio Municipal de [GEOGRAPHIC_DATA]" at bounding box center [268, 170] width 116 height 7
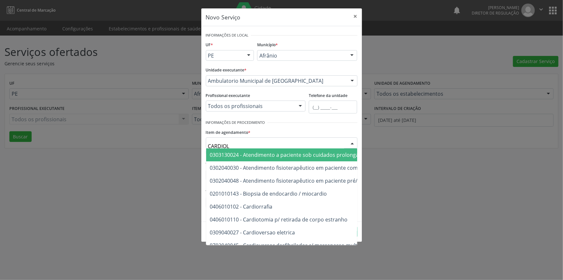
type input "CARDIOLO"
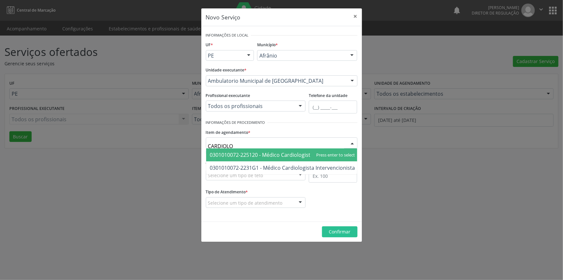
click at [271, 155] on span "0301010072-225120 - Médico Cardiologista" at bounding box center [262, 154] width 104 height 7
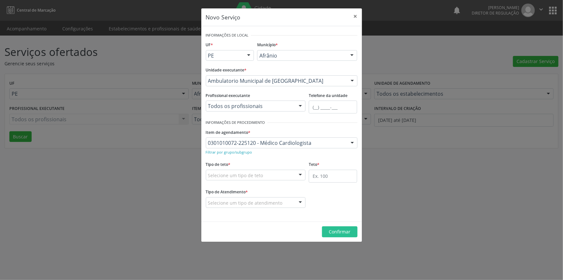
click at [274, 172] on div "Selecione um tipo de teto" at bounding box center [256, 175] width 100 height 11
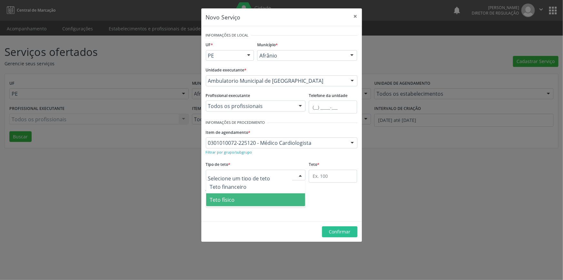
click at [243, 200] on span "Teto físico" at bounding box center [255, 199] width 99 height 13
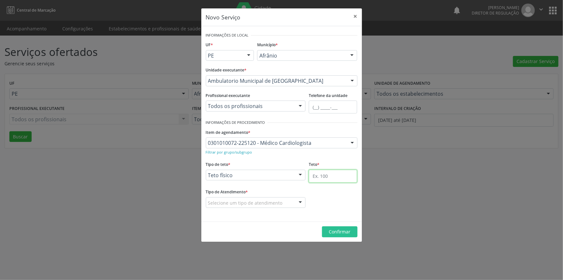
click at [335, 177] on input "text" at bounding box center [333, 176] width 48 height 13
type input "1"
click at [285, 201] on div "Selecione um tipo de atendimento" at bounding box center [256, 202] width 100 height 11
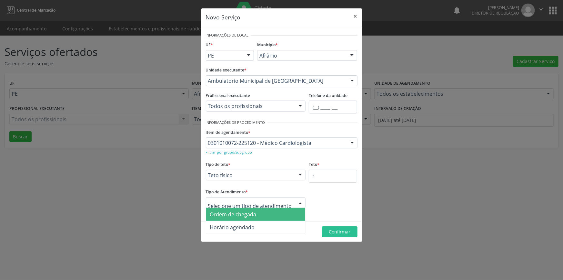
click at [262, 216] on span "Ordem de chegada" at bounding box center [255, 214] width 99 height 13
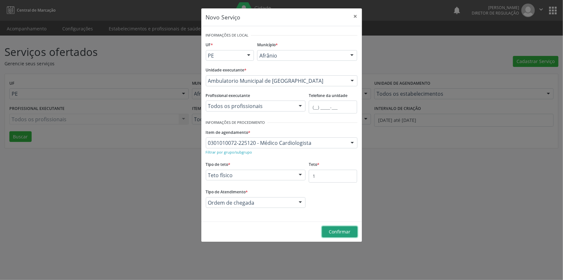
click at [331, 230] on span "Confirmar" at bounding box center [340, 231] width 22 height 6
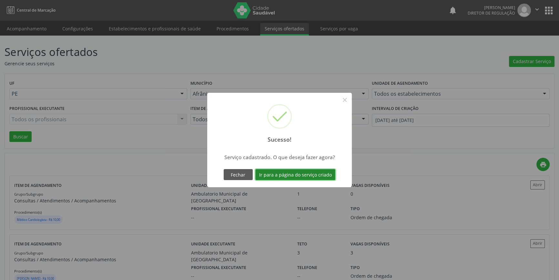
click at [317, 171] on button "Ir para a página do serviço criado" at bounding box center [295, 174] width 80 height 11
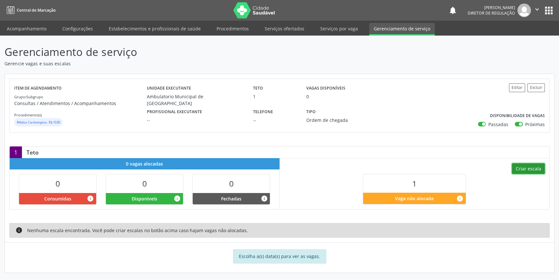
click at [522, 165] on button "Criar escala" at bounding box center [528, 168] width 33 height 11
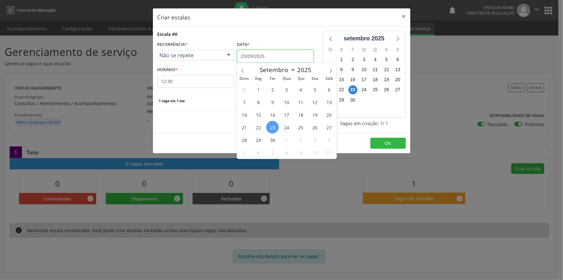
click at [291, 61] on body "Central de Marcação notifications [PERSON_NAME] Diretor de regulação  Configur…" at bounding box center [281, 140] width 563 height 280
click at [329, 87] on span "6" at bounding box center [329, 89] width 13 height 13
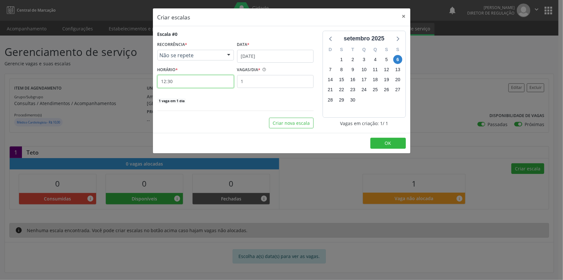
click at [205, 85] on input "12:30" at bounding box center [196, 81] width 77 height 13
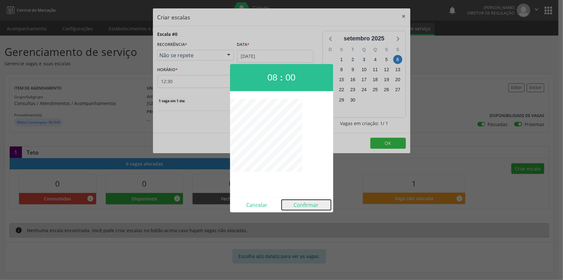
click at [303, 207] on button "Confirmar" at bounding box center [306, 205] width 49 height 10
type input "08:00"
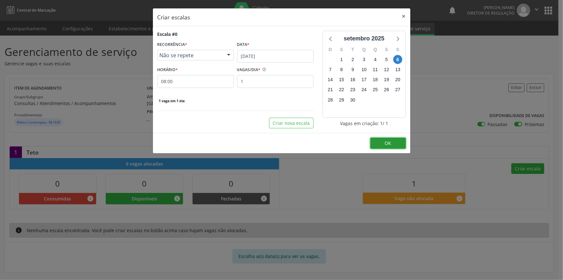
click at [380, 138] on button "OK" at bounding box center [389, 143] width 36 height 11
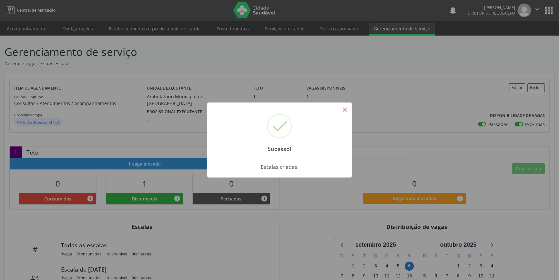
click at [346, 108] on button "×" at bounding box center [344, 109] width 11 height 11
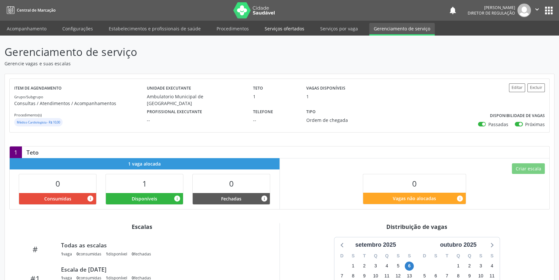
click at [278, 33] on link "Serviços ofertados" at bounding box center [284, 28] width 49 height 11
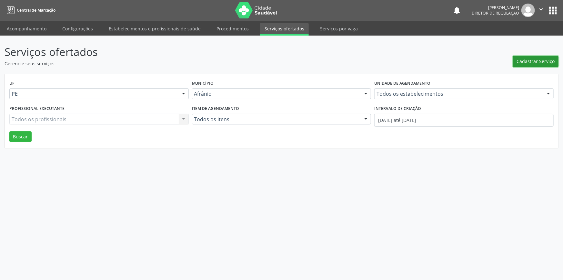
click at [526, 57] on button "Cadastrar Serviço" at bounding box center [536, 61] width 46 height 11
click at [526, 57] on div "Novo Serviço × Informações de Local UF * PE BA PE Nenhum resultado encontrado p…" at bounding box center [281, 140] width 563 height 280
click at [551, 58] on button "Cadastrar Serviço" at bounding box center [536, 61] width 46 height 11
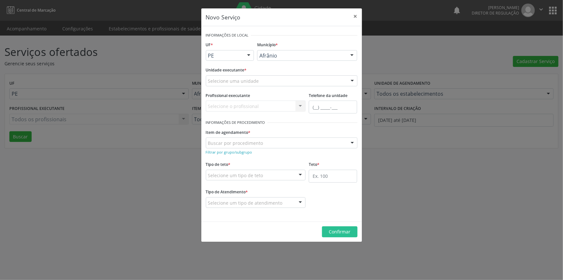
click at [274, 85] on div "Selecione uma unidade" at bounding box center [282, 80] width 152 height 11
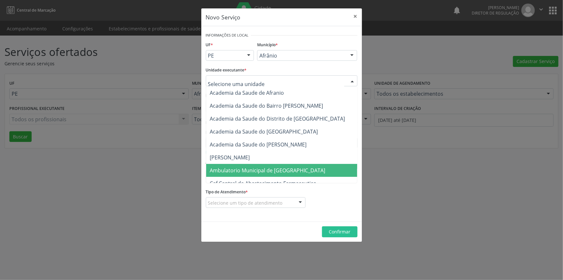
click at [260, 168] on span "Ambulatorio Municipal de [GEOGRAPHIC_DATA]" at bounding box center [268, 170] width 116 height 7
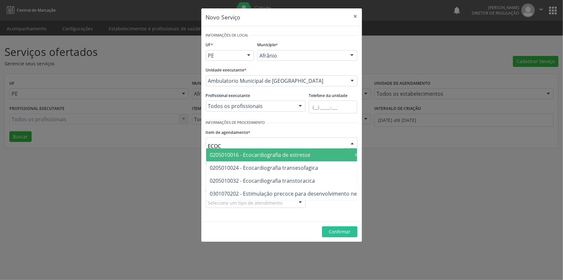
type input "ECOCA"
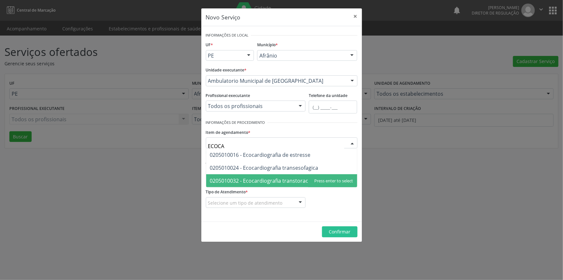
click at [283, 181] on span "0205010032 - Ecocardiografia transtoracica" at bounding box center [262, 180] width 105 height 7
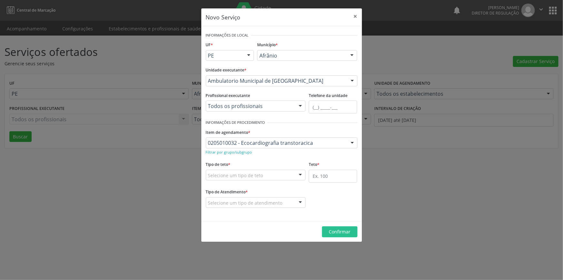
click at [273, 170] on div "Selecione um tipo de teto" at bounding box center [256, 175] width 100 height 11
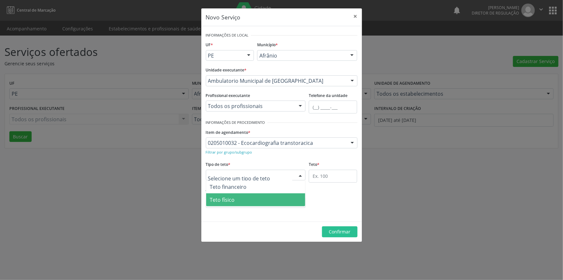
click at [251, 195] on span "Teto físico" at bounding box center [255, 199] width 99 height 13
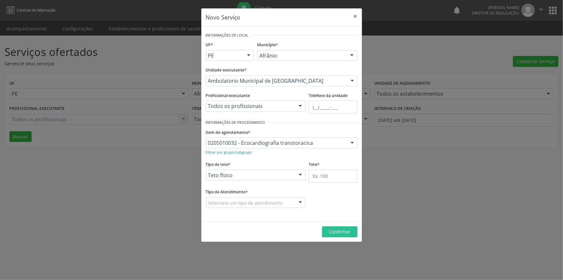
click at [334, 166] on div "Teto *" at bounding box center [333, 171] width 48 height 23
click at [330, 173] on input "text" at bounding box center [333, 176] width 48 height 13
type input "1"
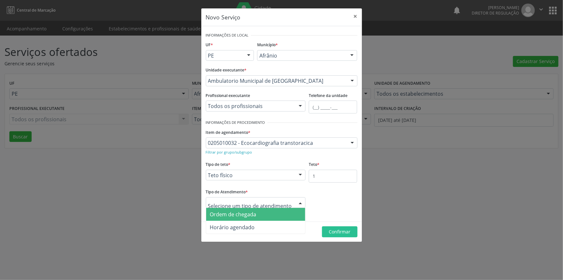
drag, startPoint x: 279, startPoint y: 197, endPoint x: 267, endPoint y: 204, distance: 13.3
click at [278, 198] on div at bounding box center [256, 202] width 100 height 11
click at [252, 214] on span "Ordem de chegada" at bounding box center [233, 214] width 46 height 7
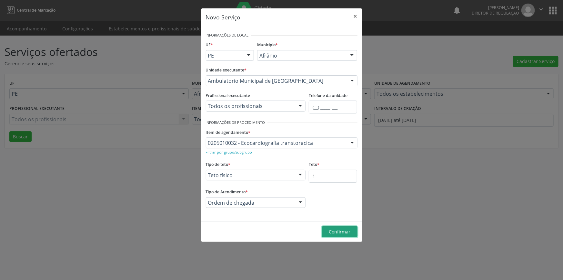
click at [334, 233] on span "Confirmar" at bounding box center [340, 231] width 22 height 6
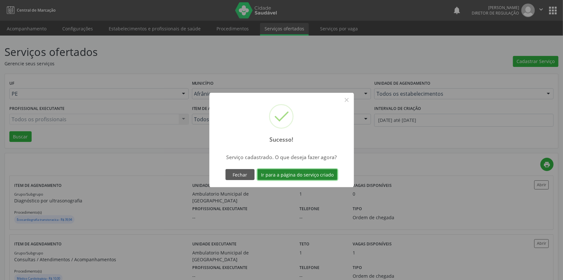
click at [312, 175] on button "Ir para a página do serviço criado" at bounding box center [298, 174] width 80 height 11
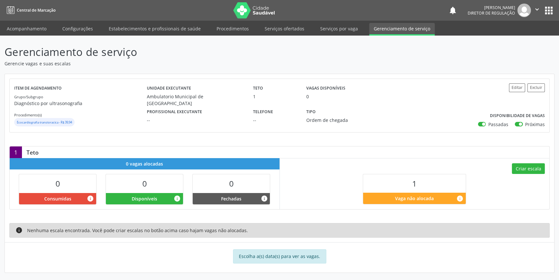
click at [533, 174] on div "Criar escala 1 Vaga não alocada info" at bounding box center [415, 183] width 270 height 51
click at [533, 172] on button "Criar escala" at bounding box center [528, 168] width 33 height 11
select select "8"
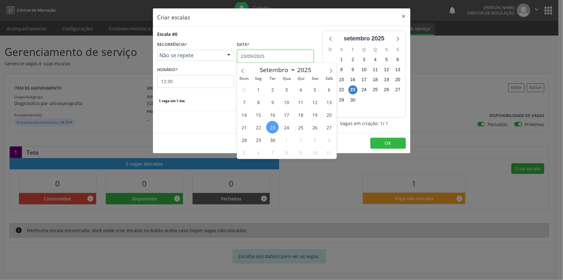
click at [250, 52] on input "23/09/2025" at bounding box center [275, 56] width 77 height 13
select select "8"
click at [302, 101] on span "11" at bounding box center [301, 102] width 13 height 13
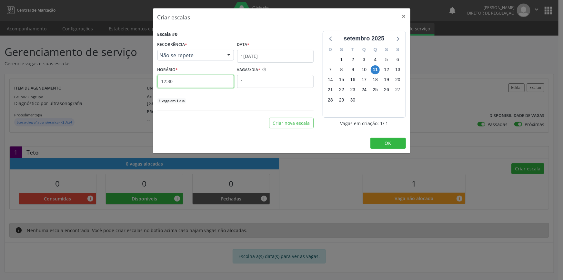
click at [203, 82] on input "12:30" at bounding box center [196, 81] width 77 height 13
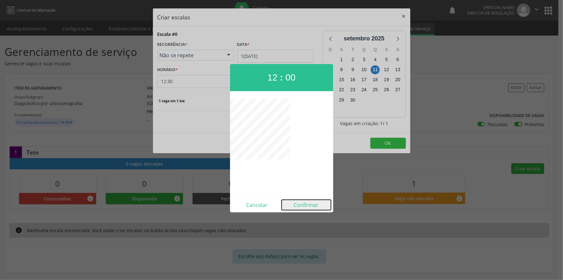
click at [301, 202] on button "Confirmar" at bounding box center [306, 205] width 49 height 10
type input "12:00"
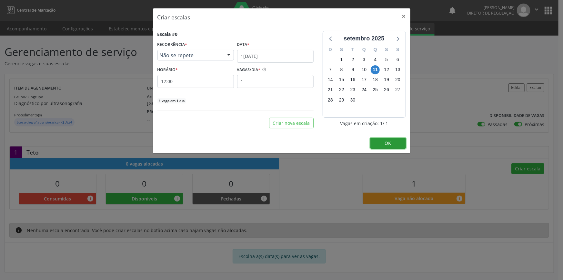
click at [387, 142] on span "OK" at bounding box center [388, 143] width 6 height 6
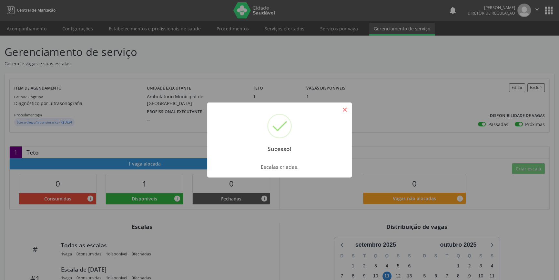
click at [344, 112] on button "×" at bounding box center [344, 109] width 11 height 11
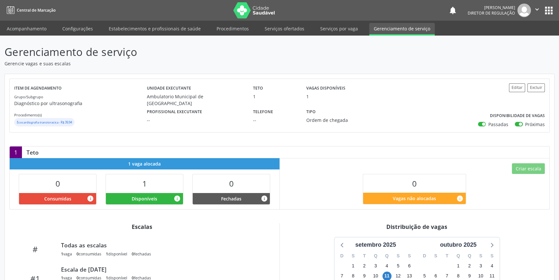
click at [285, 29] on link "Serviços ofertados" at bounding box center [284, 28] width 49 height 11
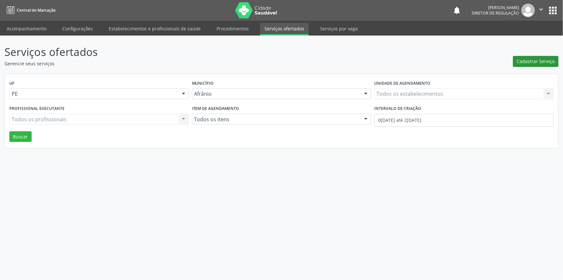
click at [530, 61] on span "Cadastrar Serviço" at bounding box center [536, 61] width 38 height 7
click at [549, 61] on span "Cadastrar Serviço" at bounding box center [536, 61] width 38 height 7
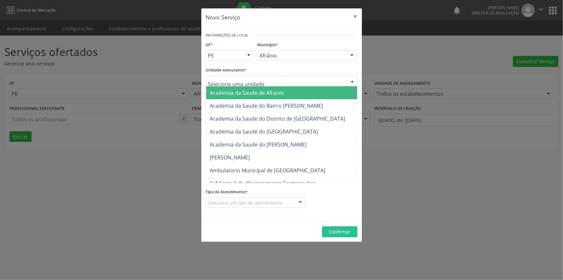
click at [274, 83] on div at bounding box center [282, 80] width 152 height 11
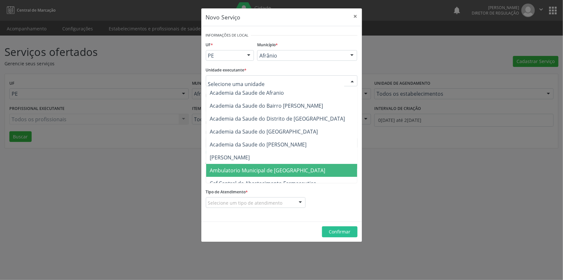
click at [254, 168] on span "Ambulatorio Municipal de [GEOGRAPHIC_DATA]" at bounding box center [268, 170] width 116 height 7
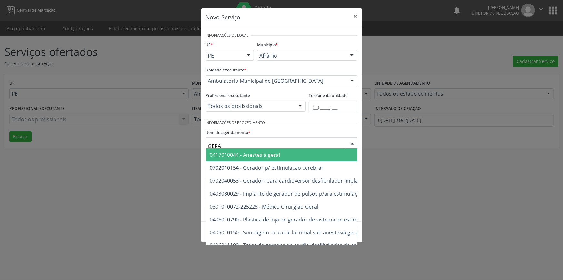
type input "GERAL"
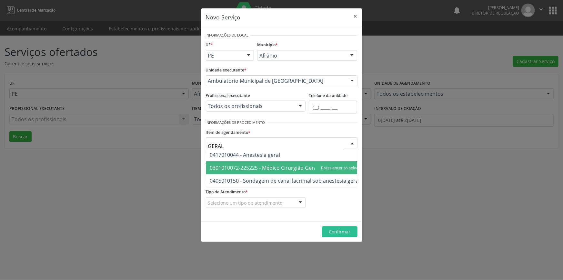
click at [267, 165] on span "0301010072-225225 - Médico Cirurgião Geral" at bounding box center [264, 167] width 108 height 7
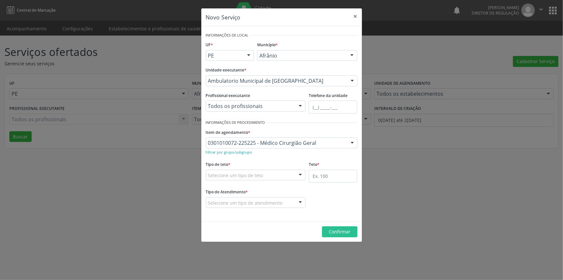
click at [262, 170] on div "Selecione um tipo de teto" at bounding box center [256, 175] width 100 height 11
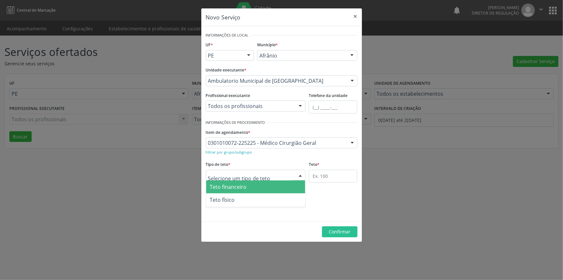
click at [244, 200] on span "Teto físico" at bounding box center [255, 199] width 99 height 13
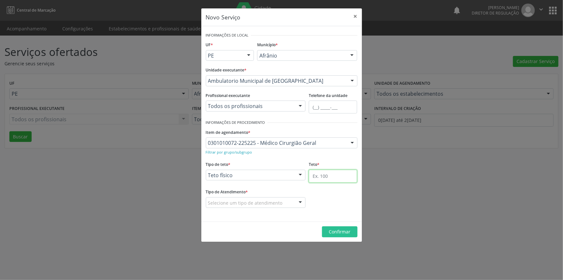
click at [322, 178] on input "text" at bounding box center [333, 176] width 48 height 13
type input "3"
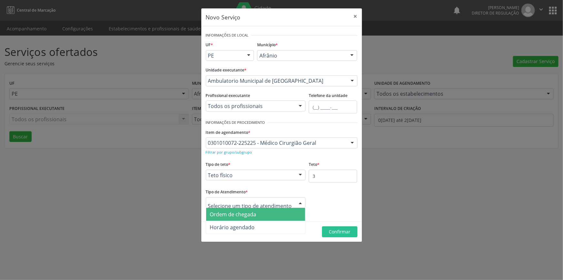
click at [251, 216] on span "Ordem de chegada" at bounding box center [233, 214] width 46 height 7
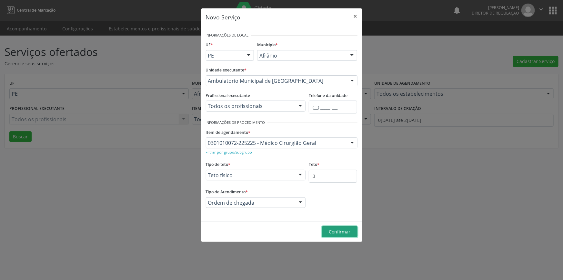
click at [341, 229] on span "Confirmar" at bounding box center [340, 231] width 22 height 6
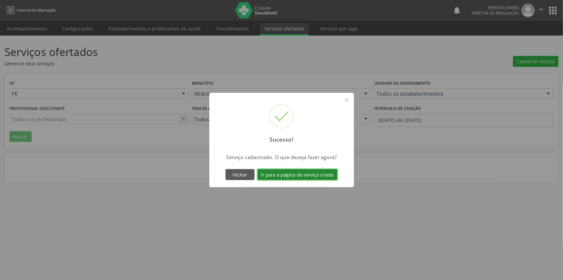
click at [305, 175] on button "Ir para a página do serviço criado" at bounding box center [298, 174] width 80 height 11
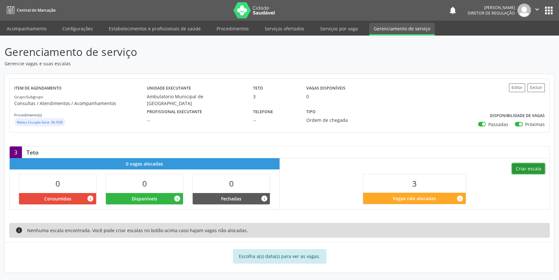
click at [520, 165] on button "Criar escala" at bounding box center [528, 168] width 33 height 11
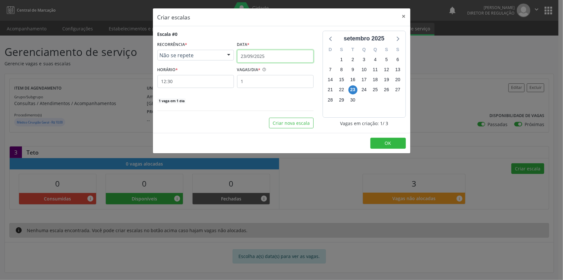
click at [253, 57] on input "23/09/2025" at bounding box center [275, 56] width 77 height 13
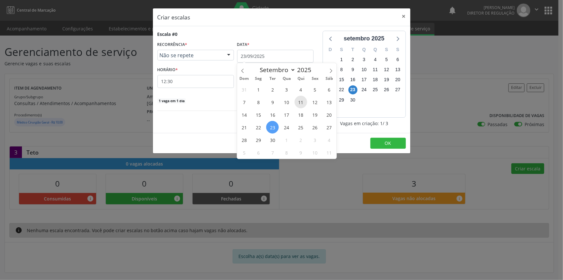
click at [304, 106] on span "11" at bounding box center [301, 102] width 13 height 13
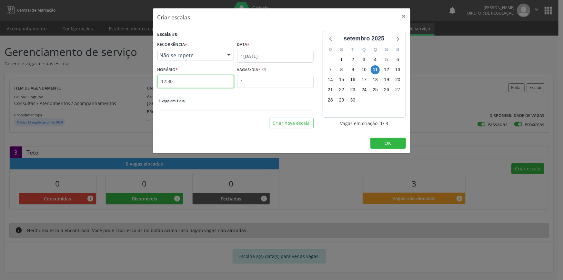
click at [188, 79] on input "12:30" at bounding box center [196, 81] width 77 height 13
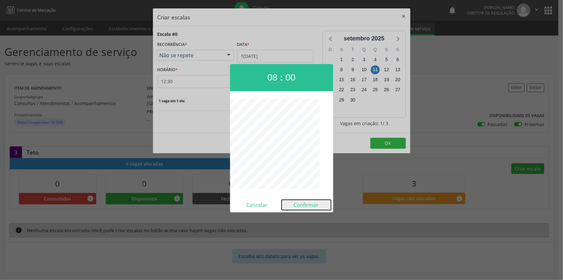
click at [310, 205] on button "Confirmar" at bounding box center [306, 205] width 49 height 10
type input "08:00"
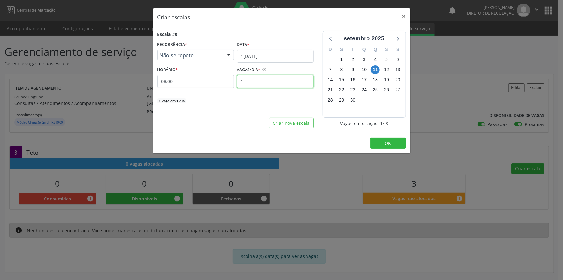
drag, startPoint x: 274, startPoint y: 81, endPoint x: 143, endPoint y: 67, distance: 131.9
click at [145, 68] on div "Criar escalas × Escala #0 RECORRÊNCIA * Não se repete Não se repete Diário/Sema…" at bounding box center [281, 140] width 563 height 280
type input "3"
click at [382, 143] on button "OK" at bounding box center [389, 143] width 36 height 11
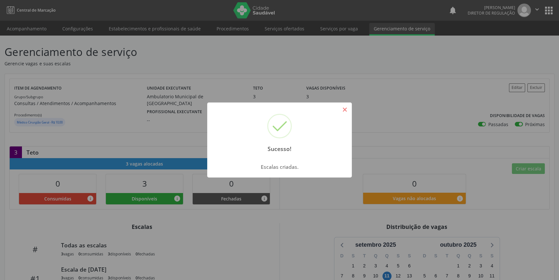
click at [347, 109] on button "×" at bounding box center [344, 109] width 11 height 11
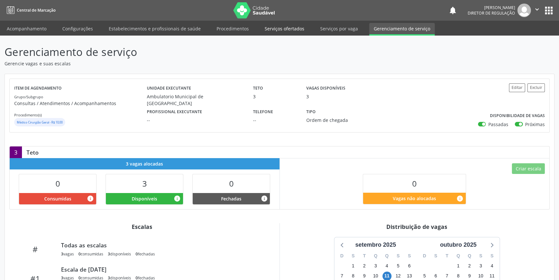
click at [289, 30] on link "Serviços ofertados" at bounding box center [284, 28] width 49 height 11
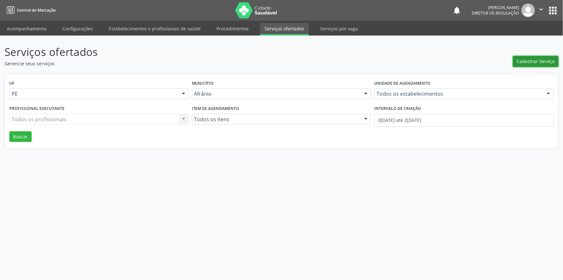
click at [527, 64] on span "Cadastrar Serviço" at bounding box center [536, 61] width 38 height 7
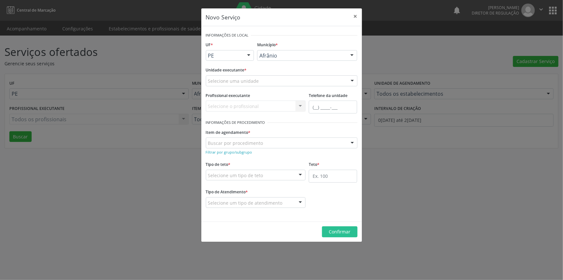
click at [260, 80] on div "Selecione uma unidade" at bounding box center [282, 80] width 152 height 11
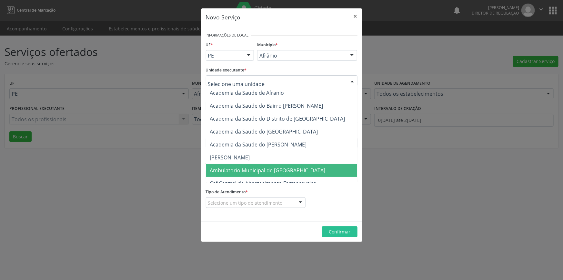
click at [257, 168] on span "Ambulatorio Municipal de [GEOGRAPHIC_DATA]" at bounding box center [268, 170] width 116 height 7
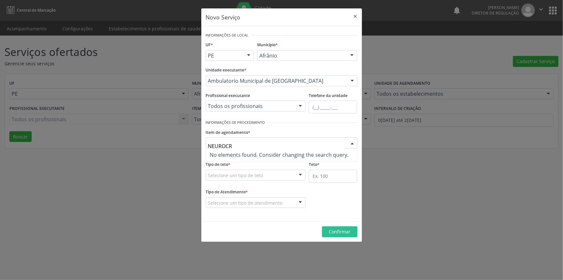
type input "NEUROC"
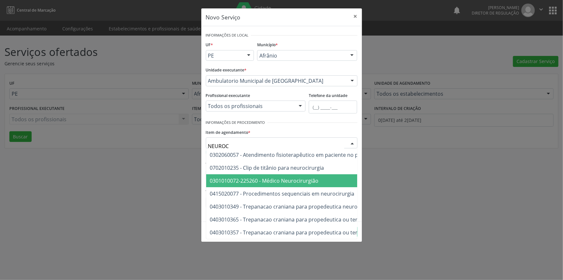
click at [284, 177] on span "0301010072-225260 - Médico Neurocirurgião" at bounding box center [264, 180] width 109 height 7
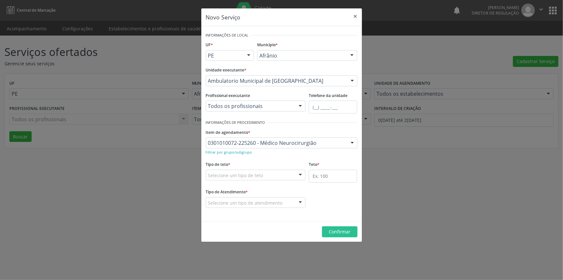
click at [275, 168] on div "Tipo de teto * Selecione um tipo de teto Teto financeiro Teto físico Nenhum res…" at bounding box center [256, 170] width 100 height 21
click at [271, 178] on div "Selecione um tipo de teto" at bounding box center [256, 175] width 100 height 11
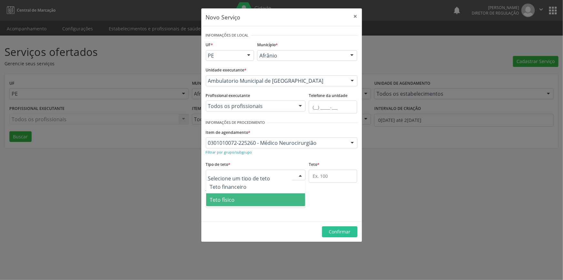
click at [258, 195] on span "Teto físico" at bounding box center [255, 199] width 99 height 13
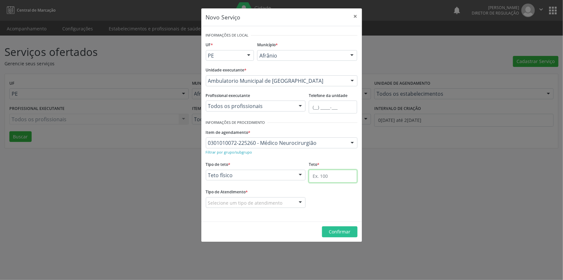
click at [315, 175] on input "text" at bounding box center [333, 176] width 48 height 13
type input "7"
click at [290, 202] on div "Selecione um tipo de atendimento" at bounding box center [256, 202] width 100 height 11
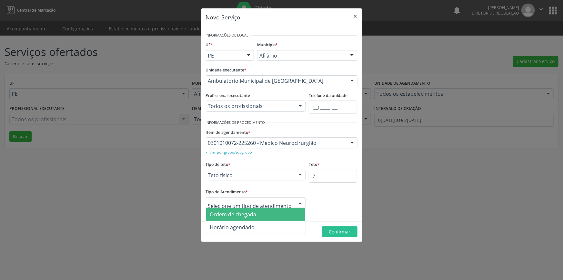
click at [274, 208] on span "Ordem de chegada" at bounding box center [255, 214] width 99 height 13
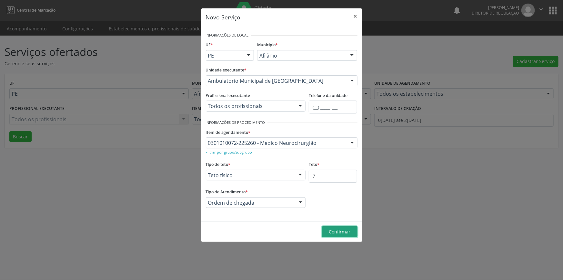
click at [325, 229] on button "Confirmar" at bounding box center [340, 231] width 36 height 11
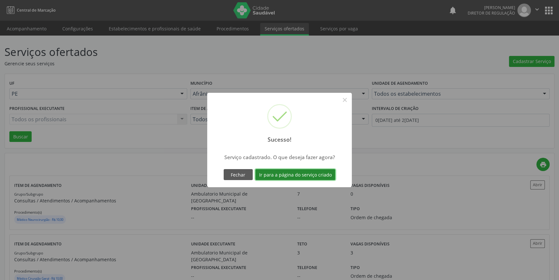
click at [315, 174] on button "Ir para a página do serviço criado" at bounding box center [295, 174] width 80 height 11
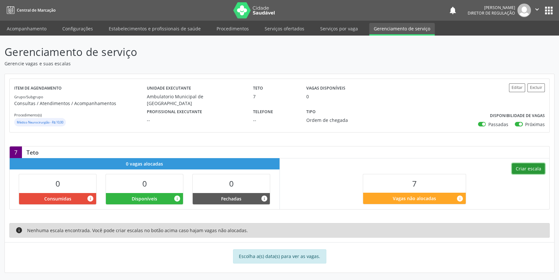
click at [524, 167] on button "Criar escala" at bounding box center [528, 168] width 33 height 11
select select "8"
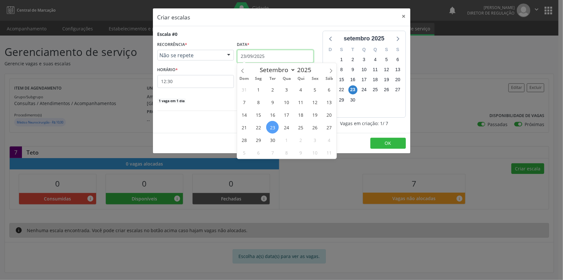
click at [262, 52] on input "23/09/2025" at bounding box center [275, 56] width 77 height 13
click at [303, 100] on span "11" at bounding box center [301, 102] width 13 height 13
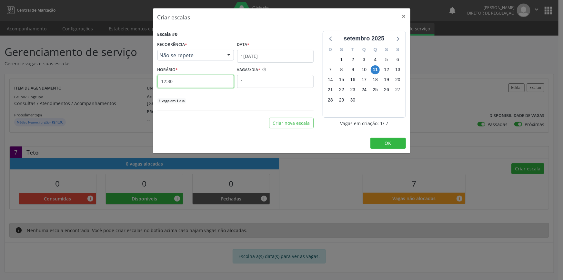
click at [198, 80] on input "12:30" at bounding box center [196, 81] width 77 height 13
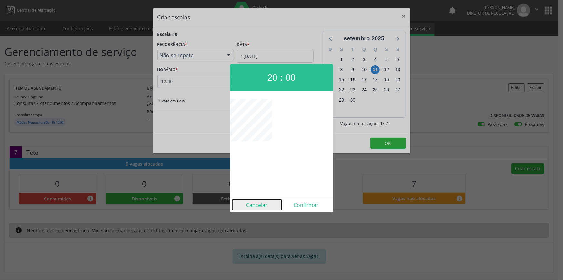
click at [260, 205] on button "Cancelar" at bounding box center [256, 205] width 49 height 10
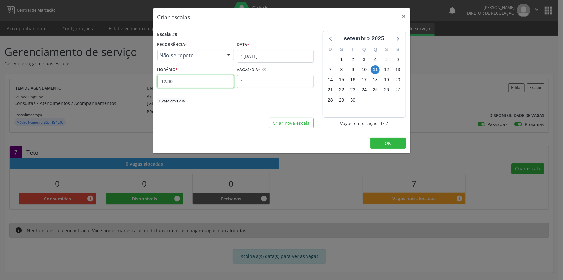
click at [195, 79] on input "12:30" at bounding box center [196, 81] width 77 height 13
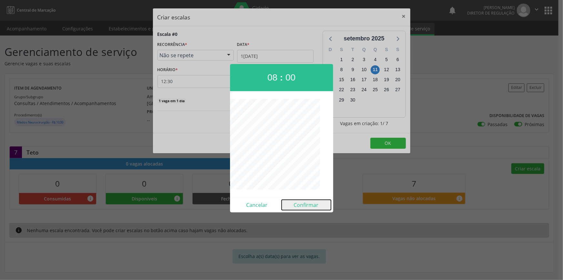
click at [312, 202] on button "Confirmar" at bounding box center [306, 205] width 49 height 10
type input "08:00"
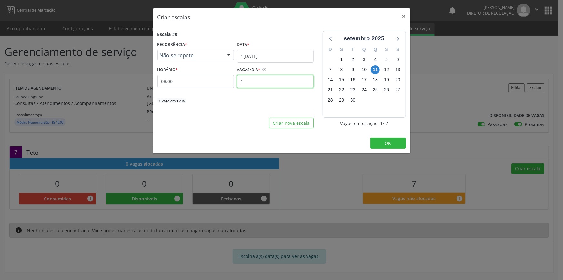
drag, startPoint x: 252, startPoint y: 82, endPoint x: 207, endPoint y: 84, distance: 45.6
click at [207, 84] on div "HORÁRIO * 08:00 VAGAS/DIA * 1" at bounding box center [236, 76] width 160 height 23
type input "3"
click at [294, 127] on button "Criar nova escala" at bounding box center [291, 123] width 45 height 11
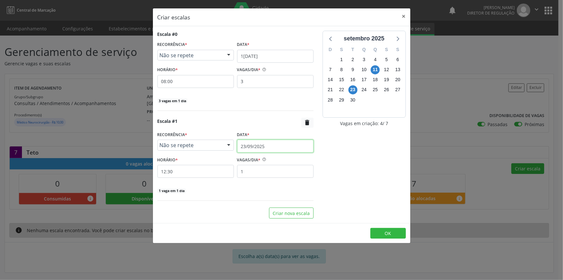
click at [281, 144] on input "23/09/2025" at bounding box center [275, 145] width 77 height 13
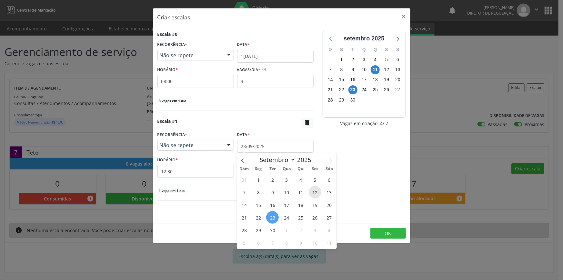
click at [318, 191] on span "12" at bounding box center [315, 192] width 13 height 13
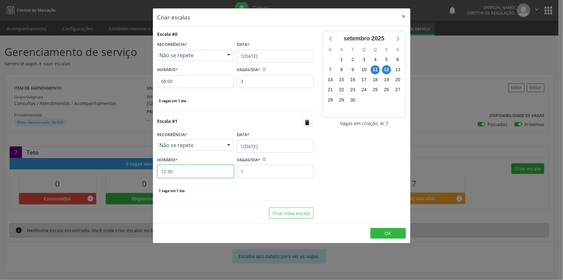
click at [197, 174] on input "12:30" at bounding box center [196, 171] width 77 height 13
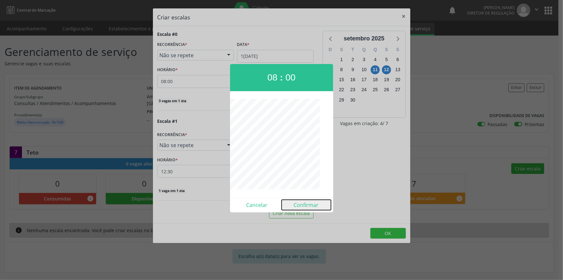
click at [304, 206] on button "Confirmar" at bounding box center [306, 205] width 49 height 10
type input "08:00"
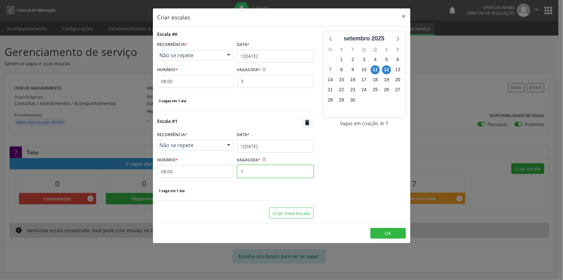
drag, startPoint x: 274, startPoint y: 170, endPoint x: 180, endPoint y: 165, distance: 93.4
click at [180, 165] on div "HORÁRIO * 08:00 VAGAS/DIA * 1" at bounding box center [236, 166] width 160 height 23
type input "4"
click at [398, 234] on button "OK" at bounding box center [389, 233] width 36 height 11
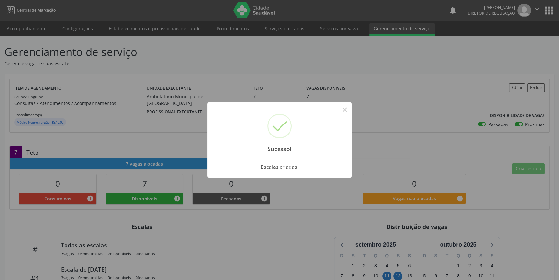
click at [101, 79] on div "Sucesso! × Escalas criadas. OK Cancel" at bounding box center [279, 140] width 559 height 280
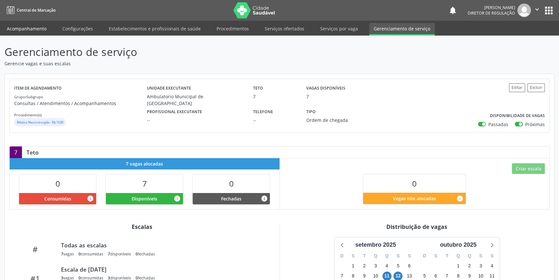
click at [39, 26] on link "Acompanhamento" at bounding box center [26, 28] width 49 height 11
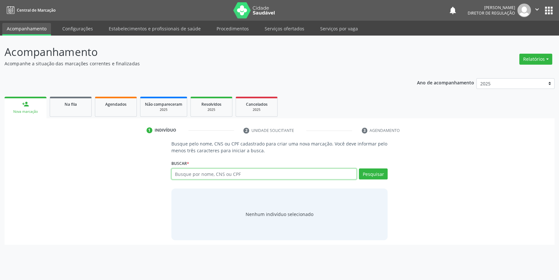
click at [178, 169] on input "text" at bounding box center [263, 173] width 185 height 11
type input "705804029994331"
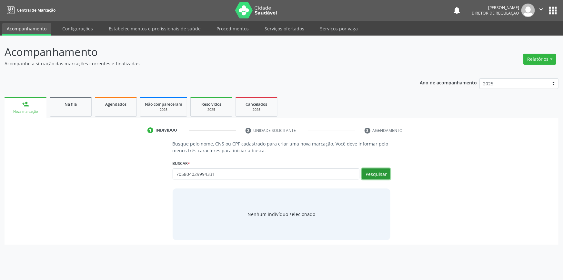
click at [381, 171] on button "Pesquisar" at bounding box center [376, 173] width 29 height 11
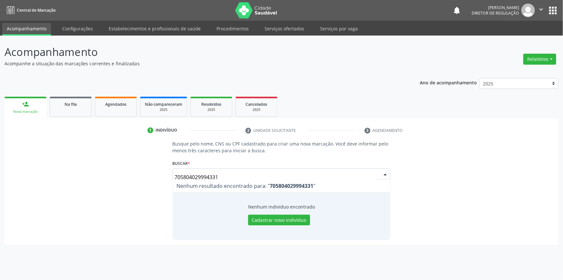
drag, startPoint x: 229, startPoint y: 176, endPoint x: 133, endPoint y: 178, distance: 95.6
click at [134, 178] on div "Busque pelo nome, CNS ou CPF cadastrado para criar uma nova marcação. Você deve…" at bounding box center [281, 189] width 545 height 99
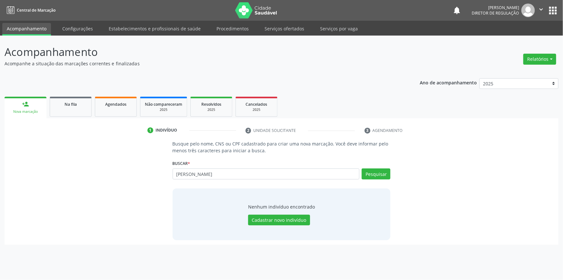
type input "TIBURCIO JOSE DE LIMA"
click at [391, 179] on div "Busque pelo nome, CNS ou CPF cadastrado para criar uma nova marcação. Você deve…" at bounding box center [281, 189] width 227 height 99
click at [383, 171] on button "Pesquisar" at bounding box center [376, 173] width 29 height 11
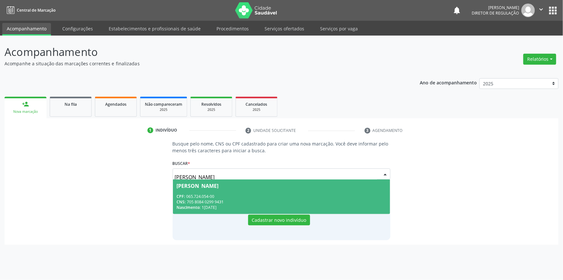
click at [274, 181] on span "Tiburcio Jose de Lima CPF: 065.724.054-00 CNS: 705 8084 0299 9431 Nascimento: 1…" at bounding box center [282, 196] width 218 height 35
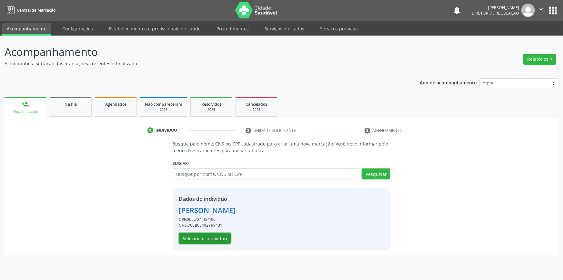
click at [220, 235] on button "Selecionar indivíduo" at bounding box center [205, 237] width 52 height 11
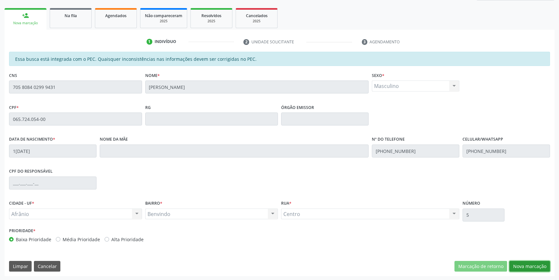
click at [528, 265] on button "Nova marcação" at bounding box center [530, 266] width 41 height 11
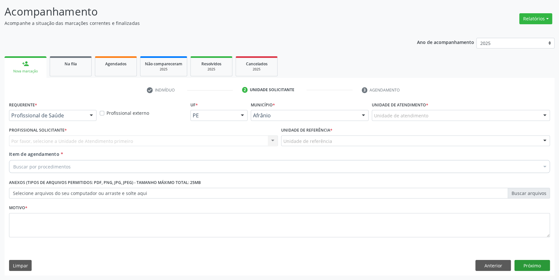
scroll to position [40, 0]
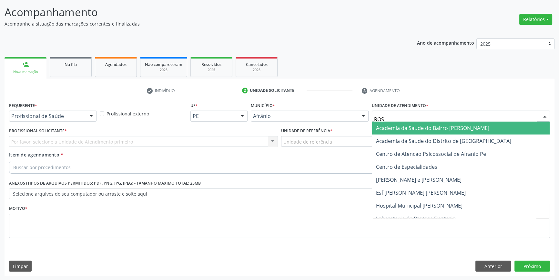
type input "ROSA"
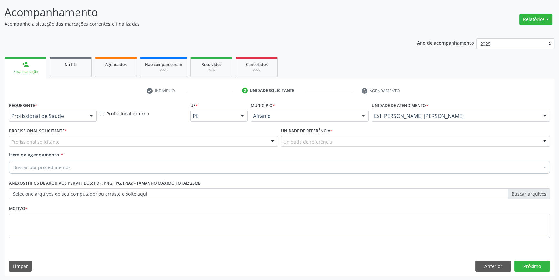
click at [255, 154] on div "Item de agendamento * Buscar por procedimentos Selecionar todos 0604320140 - Ab…" at bounding box center [279, 161] width 541 height 20
click at [26, 72] on div "Nova marcação" at bounding box center [25, 71] width 33 height 5
click at [505, 266] on button "Anterior" at bounding box center [494, 265] width 36 height 11
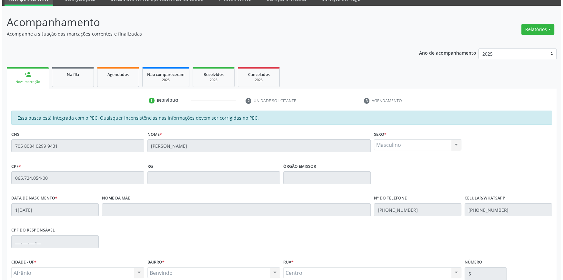
scroll to position [0, 0]
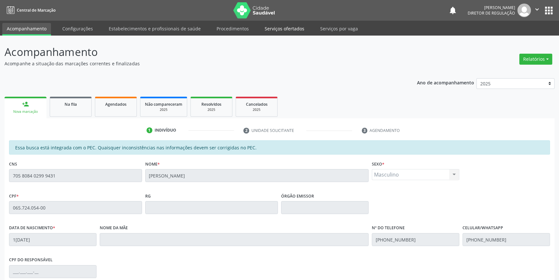
click at [280, 32] on link "Serviços ofertados" at bounding box center [284, 28] width 49 height 11
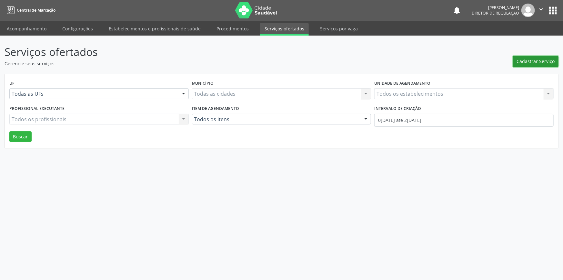
click at [530, 59] on span "Cadastrar Serviço" at bounding box center [536, 61] width 38 height 7
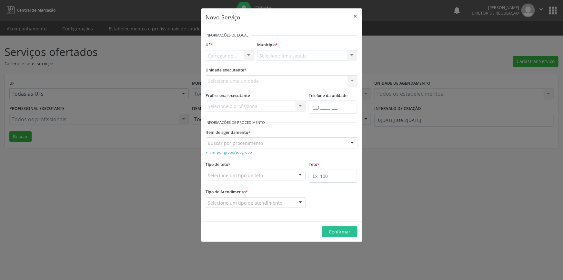
click at [271, 79] on div "Selecione uma unidade Nenhum resultado encontrado para: " " Não há nenhuma opçã…" at bounding box center [282, 80] width 152 height 11
click at [273, 72] on div "Unidade executante * Selecione uma unidade Nenhum resultado encontrado para: " …" at bounding box center [282, 75] width 152 height 21
click at [269, 77] on div "Selecione uma unidade Nenhum resultado encontrado para: " " Não há nenhuma opçã…" at bounding box center [282, 80] width 152 height 11
click at [268, 81] on div "Selecione uma unidade Nenhum resultado encontrado para: " " Não há nenhuma opçã…" at bounding box center [282, 80] width 152 height 11
click at [338, 59] on div "Selecione uma cidade Nenhum resultado encontrado para: " " Não há nenhuma opção…" at bounding box center [307, 55] width 100 height 11
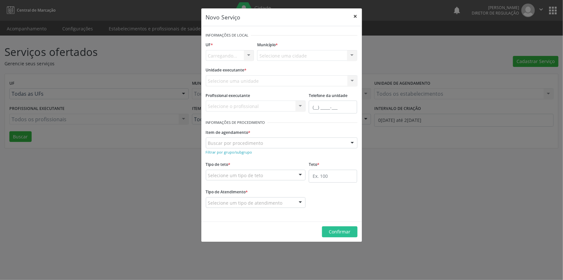
click at [357, 13] on button "×" at bounding box center [355, 16] width 13 height 16
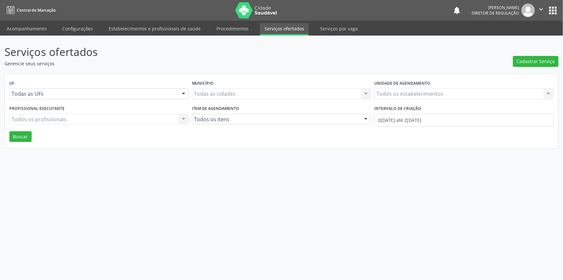
click at [283, 30] on link "Serviços ofertados" at bounding box center [284, 29] width 49 height 13
